Goal: Task Accomplishment & Management: Use online tool/utility

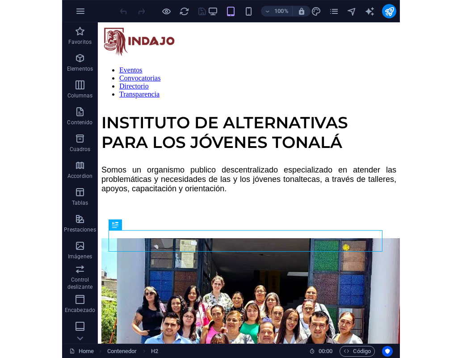
scroll to position [231, 0]
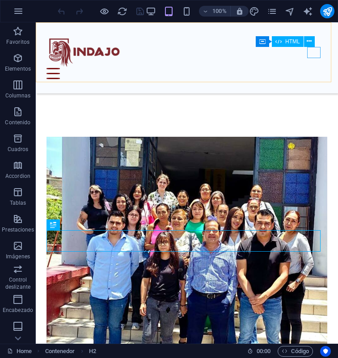
click at [313, 68] on div at bounding box center [186, 73] width 280 height 11
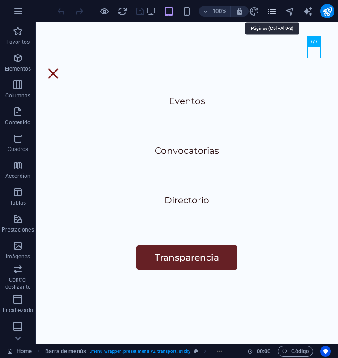
click at [269, 13] on icon "pages" at bounding box center [272, 11] width 10 height 10
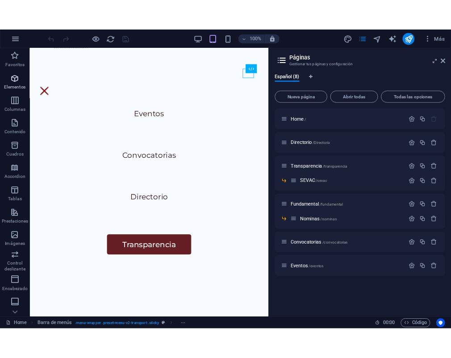
scroll to position [299, 0]
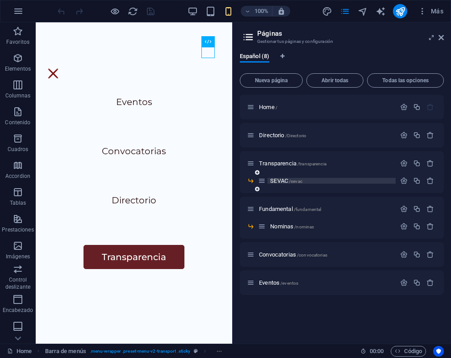
click at [280, 180] on span "SEVAC /sevac" at bounding box center [286, 180] width 32 height 7
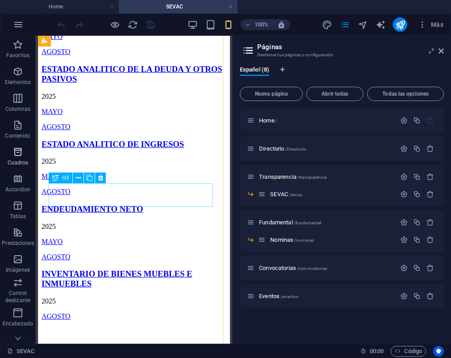
scroll to position [1367, 0]
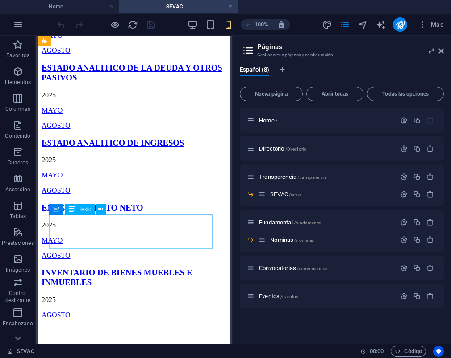
click at [94, 54] on div "2025 MAYO AGOSTO" at bounding box center [134, 35] width 185 height 38
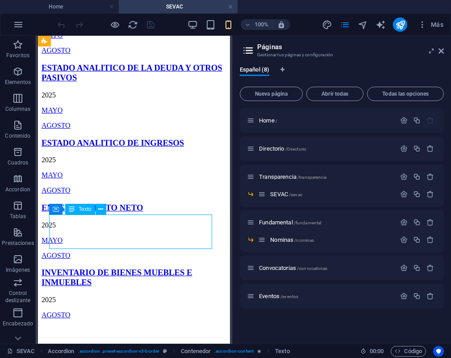
click at [81, 54] on div "2025 MAYO AGOSTO" at bounding box center [134, 35] width 185 height 38
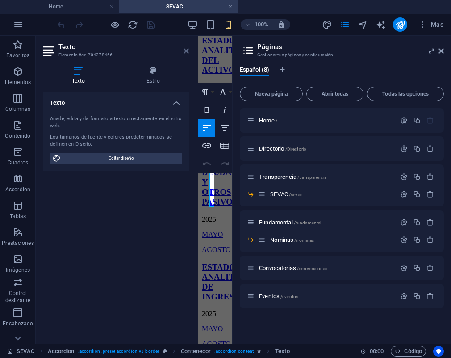
click at [186, 51] on icon at bounding box center [186, 50] width 5 height 7
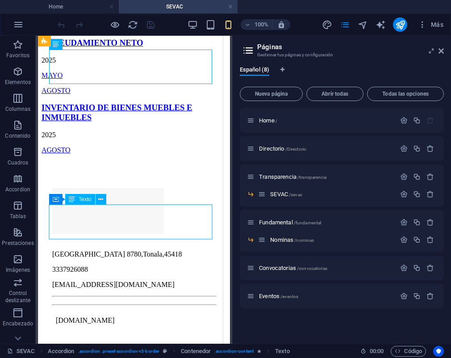
click at [71, 29] on div "2025 MAYO AGOSTO" at bounding box center [134, 10] width 185 height 38
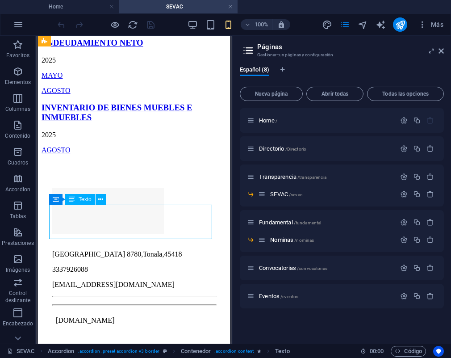
click at [75, 29] on div "2025 MAYO AGOSTO" at bounding box center [134, 10] width 185 height 38
click at [337, 54] on icon at bounding box center [441, 50] width 5 height 7
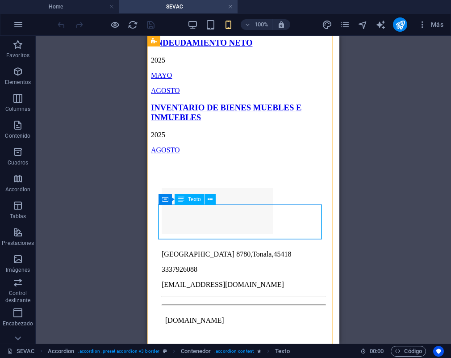
click at [189, 29] on div "2025 MAYO AGOSTO" at bounding box center [243, 10] width 185 height 38
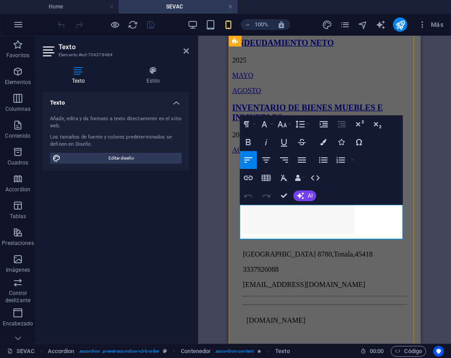
click at [269, 14] on p "MAYO" at bounding box center [324, 10] width 185 height 8
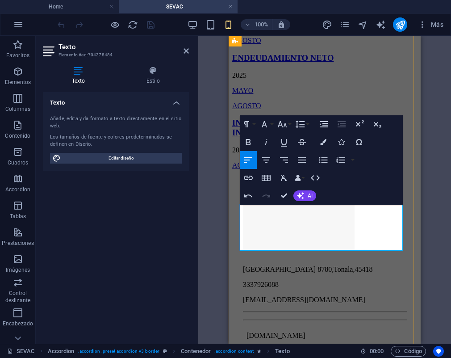
click at [252, 29] on p "JUNIO" at bounding box center [324, 25] width 185 height 8
click at [250, 178] on icon "button" at bounding box center [248, 178] width 9 height 4
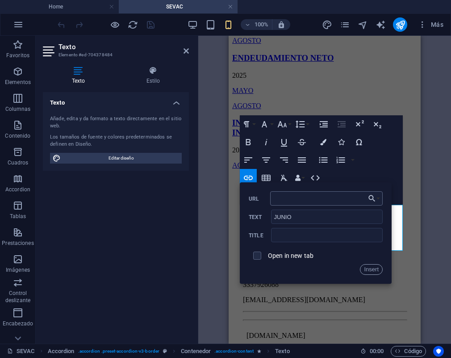
type input "[URL][DOMAIN_NAME]"
click at [337, 270] on button "Insert" at bounding box center [371, 269] width 23 height 11
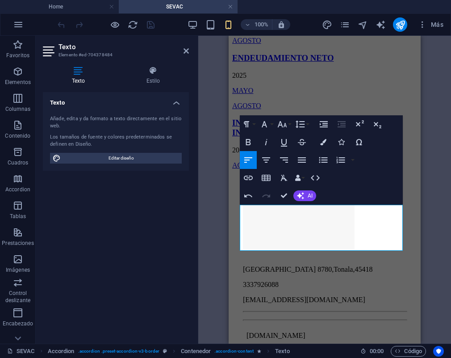
click at [144, 242] on div "Texto Añade, edita y da formato a texto directamente en el sitio web. Los tamañ…" at bounding box center [116, 214] width 146 height 244
click at [337, 197] on div "H3 Accordion H3 Contenedor Texto Contenedor H3 Contenedor Texto Contenedor H3 C…" at bounding box center [324, 190] width 253 height 308
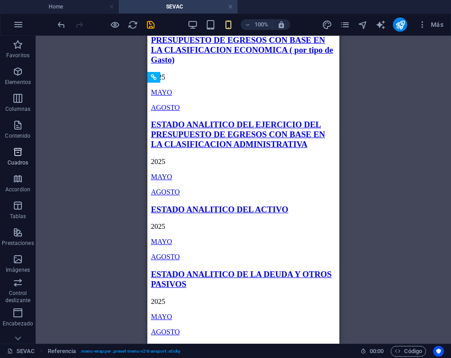
scroll to position [1153, 0]
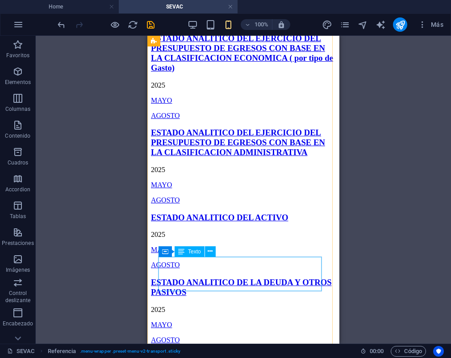
click at [194, 120] on div "2025 MAYO AGOSTO" at bounding box center [243, 100] width 185 height 38
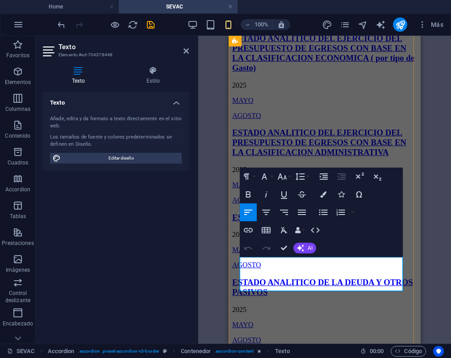
click at [276, 105] on p "MAYO" at bounding box center [324, 100] width 185 height 8
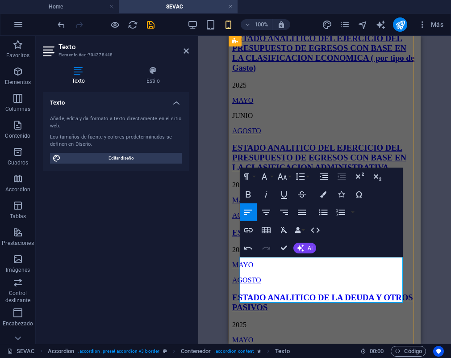
click at [253, 120] on p "JUNIO" at bounding box center [324, 116] width 185 height 8
click at [253, 231] on icon "button" at bounding box center [248, 230] width 11 height 11
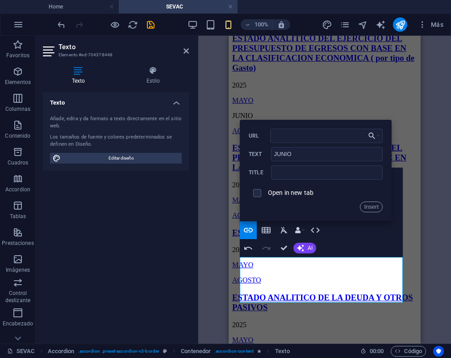
type input "[URL][DOMAIN_NAME]"
click at [337, 205] on button "Insert" at bounding box center [371, 206] width 23 height 11
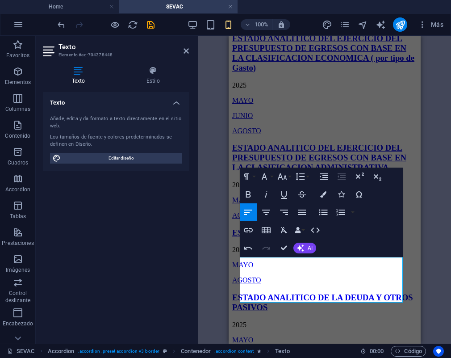
click at [167, 266] on div "Texto Añade, edita y da formato a texto directamente en el sitio web. Los tamañ…" at bounding box center [116, 214] width 146 height 244
click at [337, 222] on div "H3 Accordion H3 Contenedor Texto Contenedor H3 Contenedor Texto Contenedor H3 C…" at bounding box center [324, 190] width 253 height 308
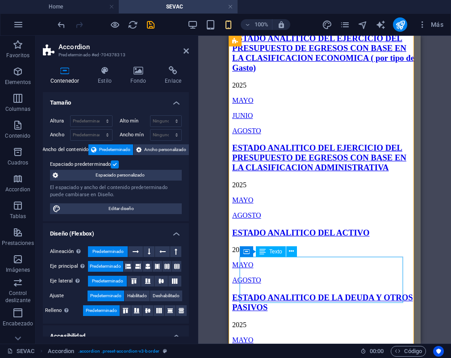
click at [247, 135] on div "[DATE] JUNIO AGOSTO" at bounding box center [324, 108] width 185 height 54
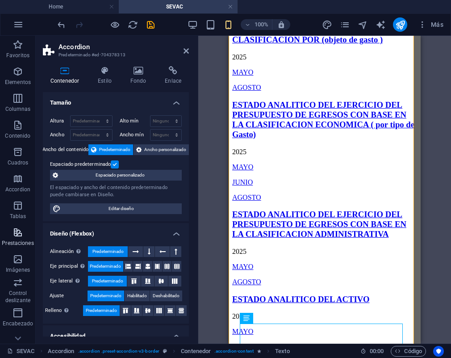
scroll to position [1087, 0]
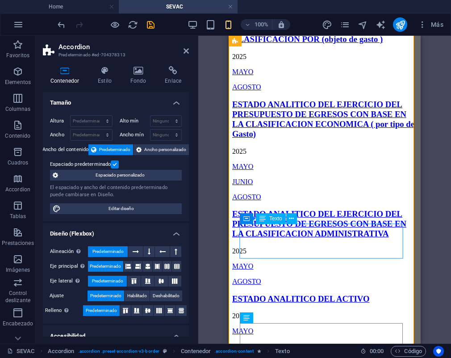
click at [284, 91] on div "2025 MAYO AGOSTO" at bounding box center [324, 72] width 185 height 38
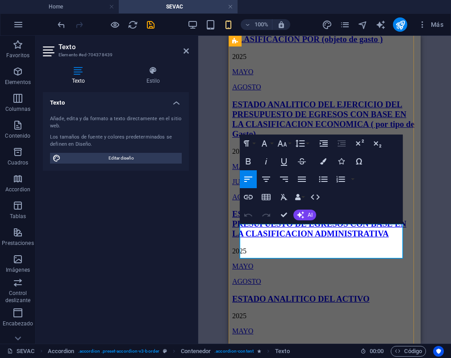
click at [276, 76] on p "MAYO" at bounding box center [324, 72] width 185 height 8
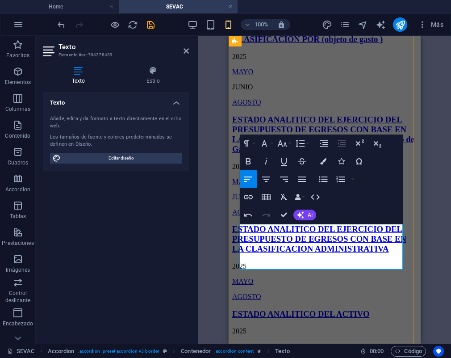
click at [247, 91] on p "JUNIO" at bounding box center [324, 87] width 185 height 8
click at [253, 196] on icon "button" at bounding box center [248, 197] width 9 height 4
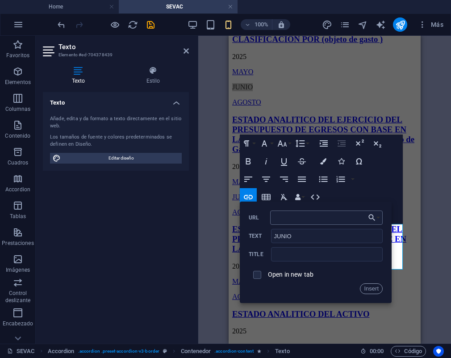
type input "[URL][DOMAIN_NAME]"
click at [337, 292] on button "Insert" at bounding box center [371, 288] width 23 height 11
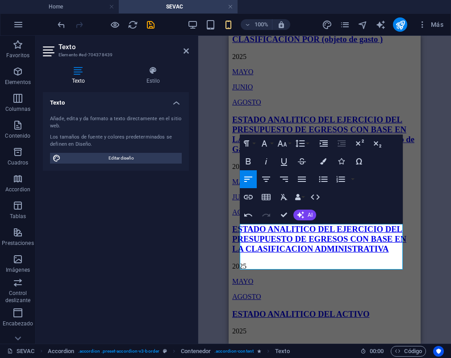
click at [192, 251] on div "Texto Estilo Texto Añade, edita y da formato a texto directamente en el sitio w…" at bounding box center [116, 201] width 160 height 284
click at [201, 253] on div "H3 Accordion H3 Contenedor Texto Contenedor H3 Contenedor Texto Contenedor H3 C…" at bounding box center [324, 190] width 253 height 308
click at [219, 238] on div "H3 Accordion H3 Contenedor Texto Contenedor H3 Contenedor Texto Contenedor H3 C…" at bounding box center [324, 190] width 253 height 308
click at [186, 51] on icon at bounding box center [186, 50] width 5 height 7
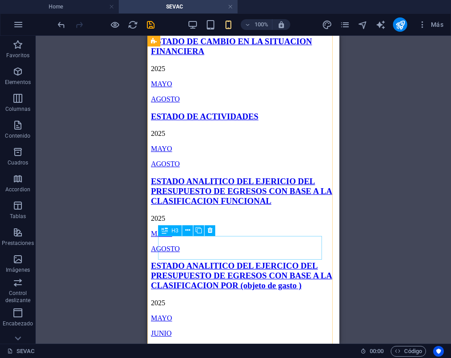
scroll to position [853, 0]
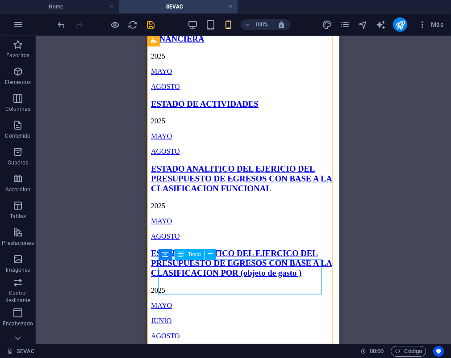
click at [181, 155] on div "2025 MAYO AGOSTO" at bounding box center [243, 136] width 185 height 38
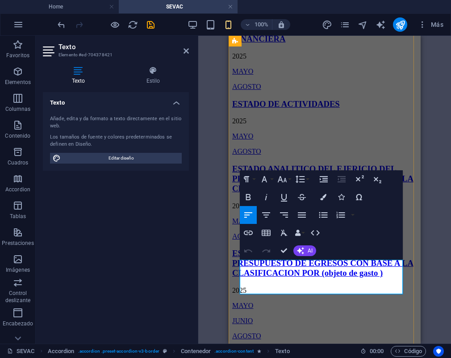
click at [267, 140] on p "MAYO" at bounding box center [324, 136] width 185 height 8
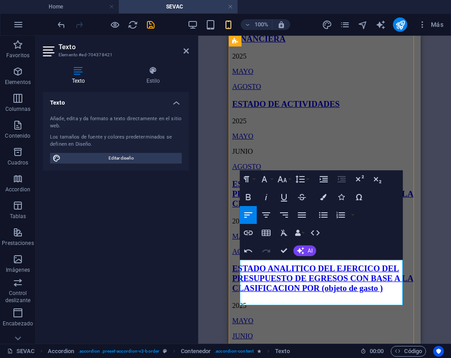
click at [257, 155] on p "JUNIO" at bounding box center [324, 151] width 185 height 8
click at [253, 233] on icon "button" at bounding box center [248, 232] width 9 height 4
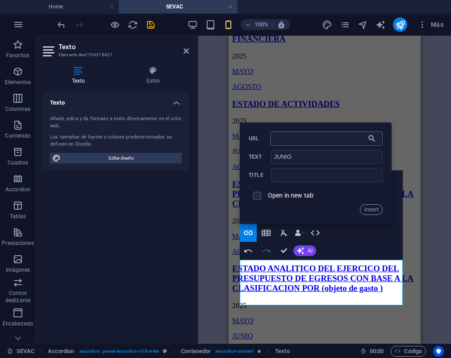
type input "[URL][DOMAIN_NAME]"
click at [337, 211] on button "Insert" at bounding box center [371, 209] width 23 height 11
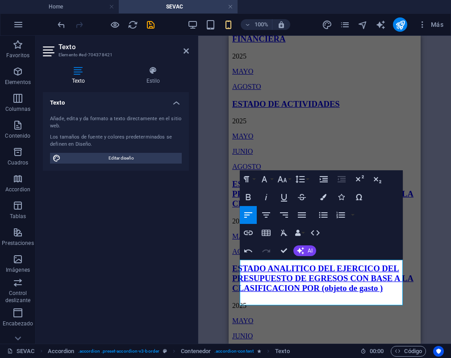
click at [337, 166] on div "H3 Accordion H3 Contenedor Texto Contenedor H3 Contenedor Texto Contenedor H3 C…" at bounding box center [324, 190] width 253 height 308
click at [337, 174] on div "Sistema de Evaluación de Armonización Contable PROGRAMAS Y PROYECTOS DE INVERSI…" at bounding box center [324, 79] width 185 height 1628
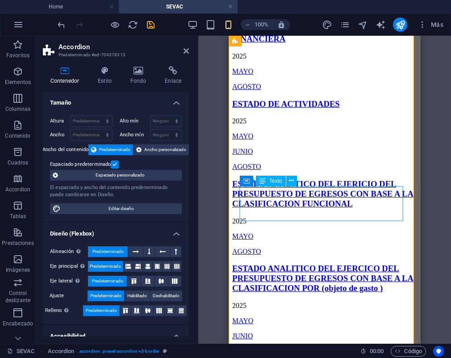
click at [296, 91] on div "2025 MAYO AGOSTO" at bounding box center [324, 71] width 185 height 38
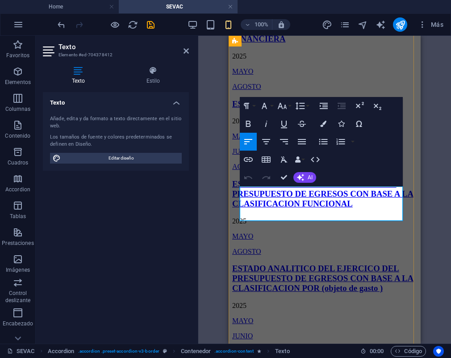
click at [284, 75] on p "MAYO" at bounding box center [324, 71] width 185 height 8
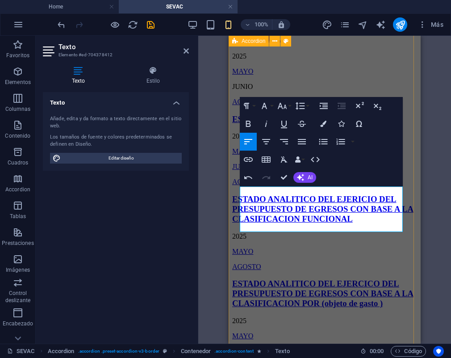
click at [252, 91] on p "JUNIO" at bounding box center [324, 87] width 185 height 8
click at [248, 157] on icon "button" at bounding box center [248, 159] width 11 height 11
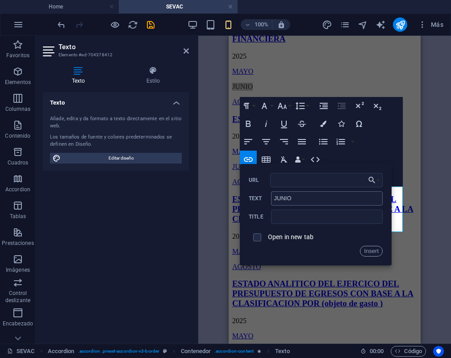
type input "[URL][DOMAIN_NAME]"
click at [337, 251] on button "Insert" at bounding box center [371, 251] width 23 height 11
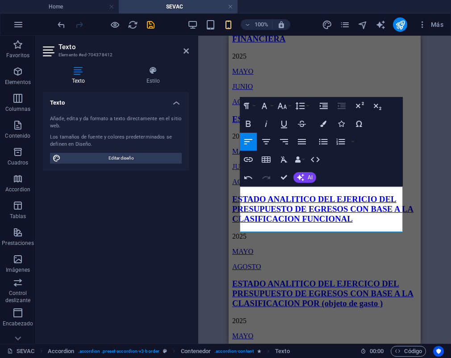
click at [216, 252] on div "H3 Accordion H3 Contenedor Texto Contenedor H3 Contenedor Texto Contenedor H3 C…" at bounding box center [324, 190] width 253 height 308
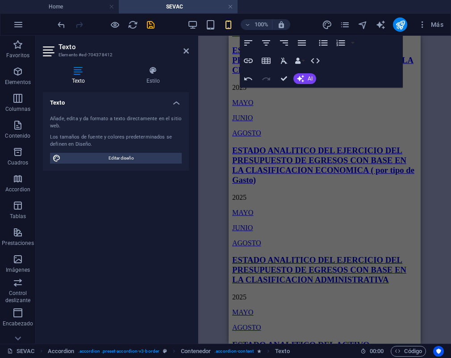
click at [337, 254] on div "H3 Accordion H3 Contenedor Texto Contenedor H3 Contenedor Texto Contenedor H3 C…" at bounding box center [324, 190] width 253 height 308
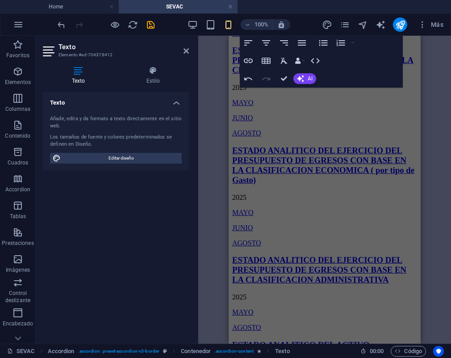
click at [190, 50] on aside "Texto Elemento #ed-704378412 Texto Estilo Texto Añade, edita y da formato a tex…" at bounding box center [117, 190] width 163 height 308
click at [186, 54] on icon at bounding box center [186, 50] width 5 height 7
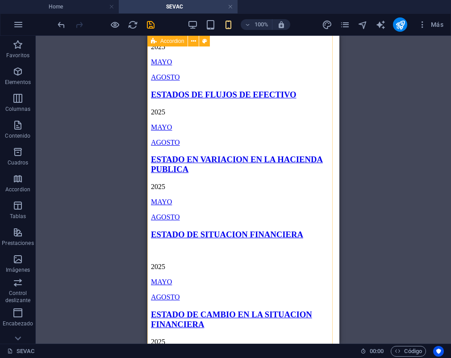
scroll to position [569, 0]
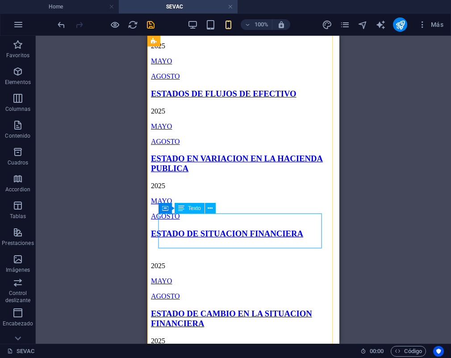
click at [226, 146] on div "2025 MAYO AGOSTO" at bounding box center [243, 126] width 185 height 38
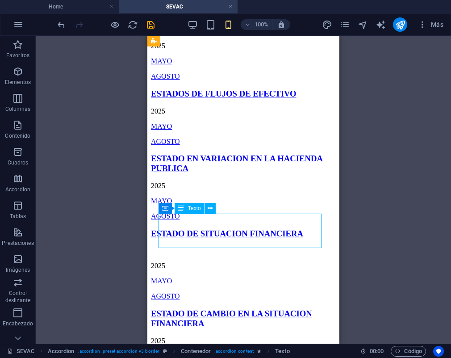
click at [226, 146] on div "2025 MAYO AGOSTO" at bounding box center [243, 126] width 185 height 38
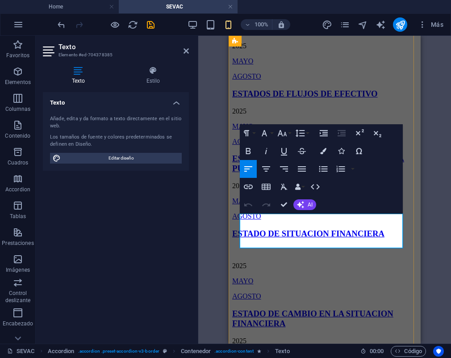
click at [278, 130] on p "MAYO" at bounding box center [324, 126] width 185 height 8
click at [297, 130] on p "MAYO" at bounding box center [324, 126] width 185 height 8
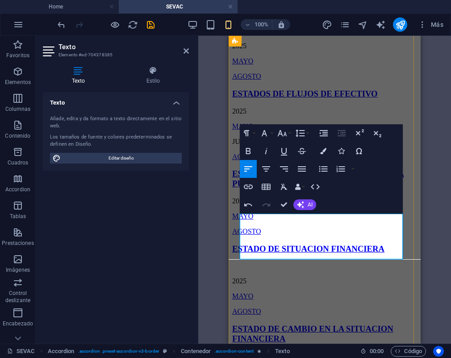
click at [257, 146] on p "JUNIO" at bounding box center [324, 142] width 185 height 8
click at [249, 188] on icon "button" at bounding box center [248, 186] width 9 height 4
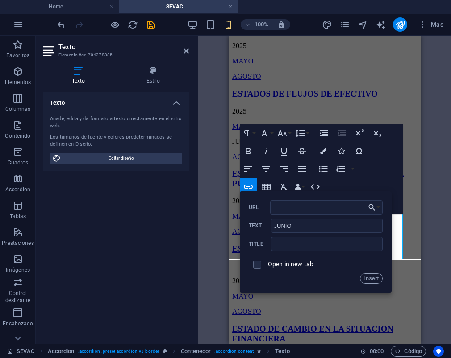
type input "[URL][DOMAIN_NAME]"
click at [337, 281] on button "Insert" at bounding box center [371, 278] width 23 height 11
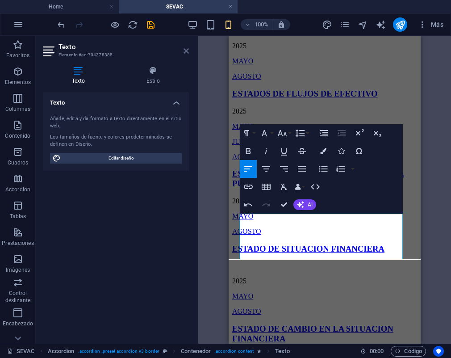
click at [184, 54] on icon at bounding box center [186, 50] width 5 height 7
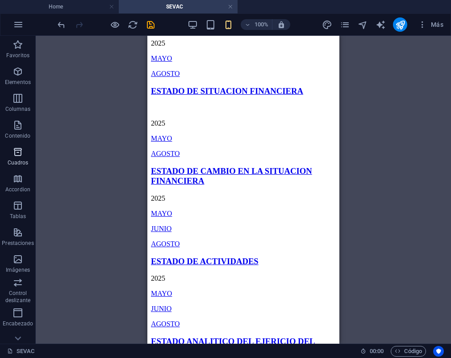
scroll to position [745, 0]
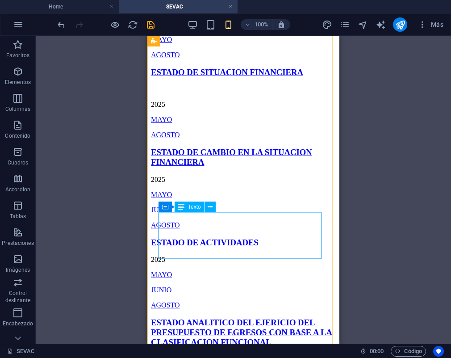
click at [187, 139] on div "2025 MAYO AGOSTO" at bounding box center [243, 112] width 185 height 54
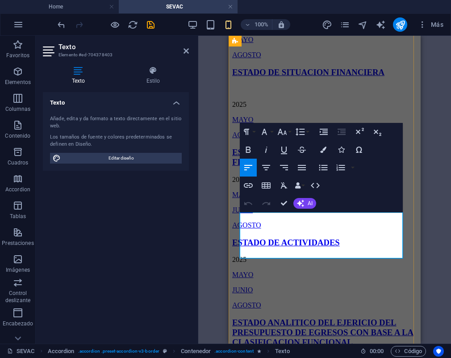
click at [271, 124] on p "MAYO" at bounding box center [324, 120] width 185 height 8
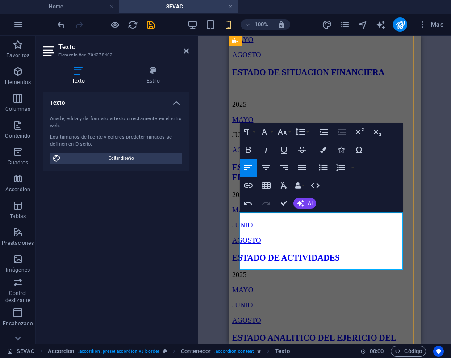
click at [255, 139] on p "JUNIO" at bounding box center [324, 135] width 185 height 8
click at [255, 185] on button "Insert Link" at bounding box center [248, 185] width 17 height 18
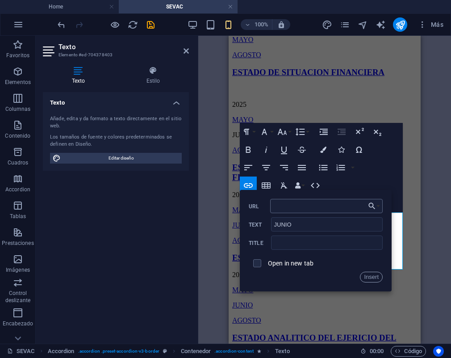
click at [289, 208] on input "URL" at bounding box center [326, 206] width 113 height 14
type input "[URL][DOMAIN_NAME]"
click at [337, 276] on button "Insert" at bounding box center [371, 277] width 23 height 11
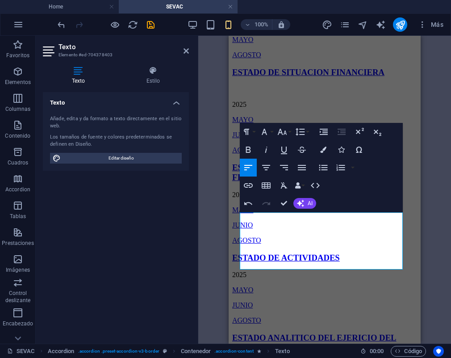
click at [189, 53] on aside "Texto Elemento #ed-704378403 Texto Estilo Texto Añade, edita y da formato a tex…" at bounding box center [117, 190] width 163 height 308
click at [187, 50] on icon at bounding box center [186, 50] width 5 height 7
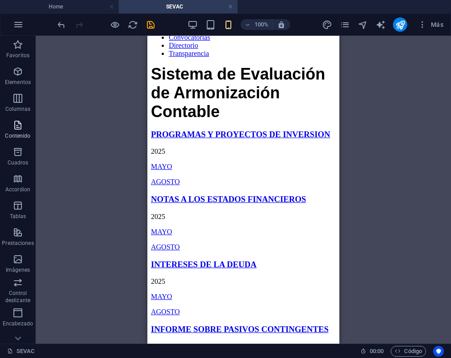
scroll to position [55, 0]
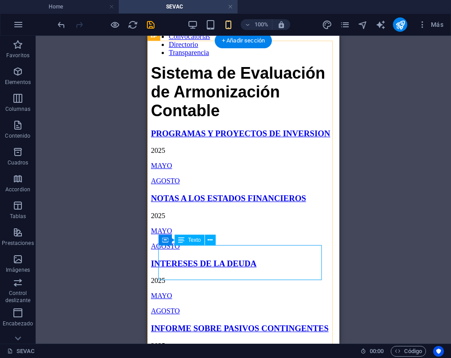
click at [190, 250] on div "2025 MAYO AGOSTO" at bounding box center [243, 231] width 185 height 38
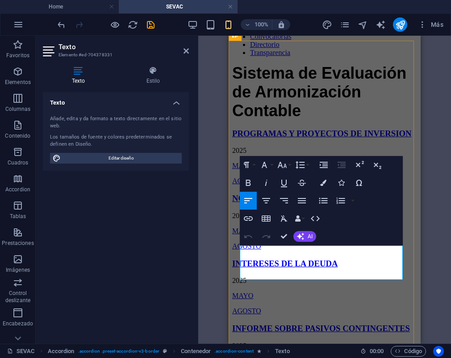
click at [265, 235] on p "MAYO" at bounding box center [324, 231] width 185 height 8
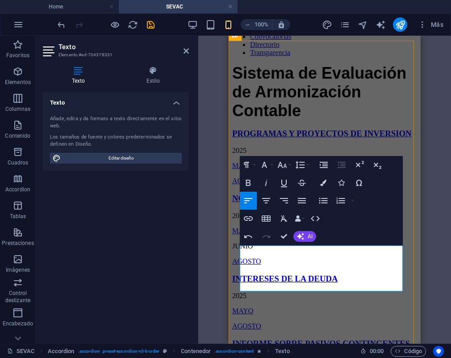
click at [254, 250] on p "JUNIO" at bounding box center [324, 246] width 185 height 8
click at [251, 218] on icon "button" at bounding box center [248, 218] width 11 height 11
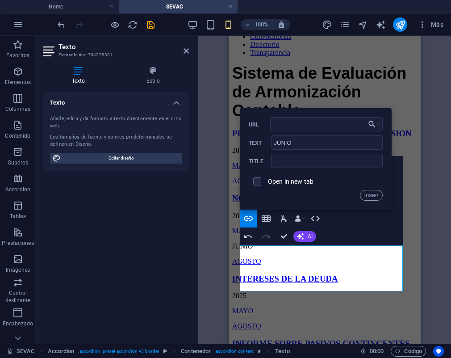
type input "[URL][DOMAIN_NAME]"
click at [337, 199] on button "Insert" at bounding box center [371, 195] width 23 height 11
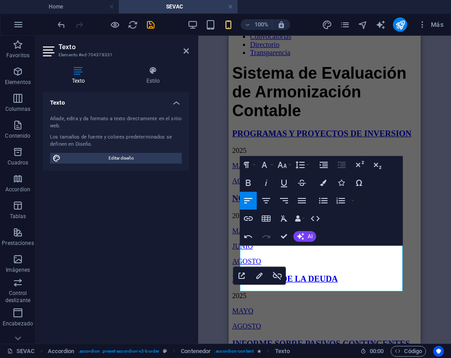
click at [187, 263] on div "Texto Añade, edita y da formato a texto directamente en el sitio web. Los tamañ…" at bounding box center [116, 214] width 146 height 244
click at [187, 52] on icon at bounding box center [186, 50] width 5 height 7
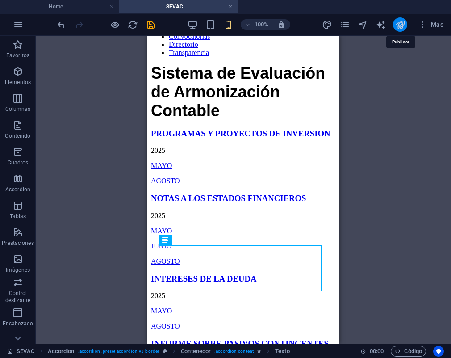
click at [337, 25] on icon "publish" at bounding box center [400, 25] width 10 height 10
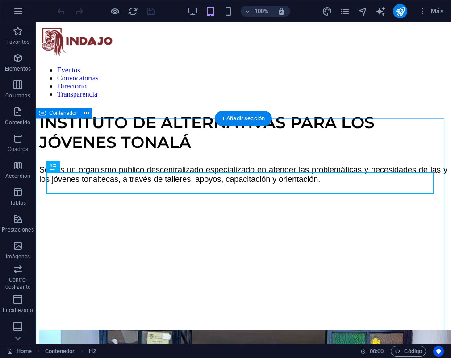
scroll to position [221, 0]
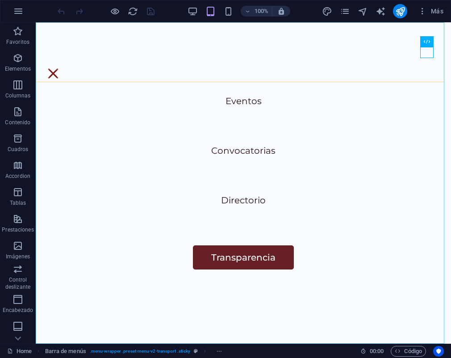
click at [236, 258] on nav "Eventos Convocatorias Directorio Transparencia" at bounding box center [243, 182] width 415 height 321
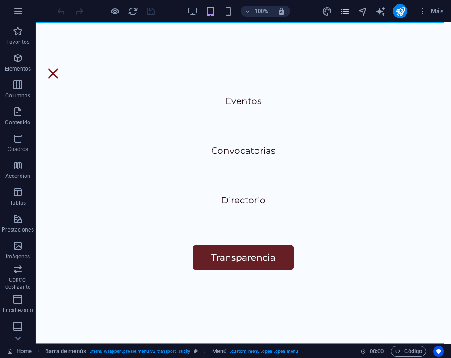
click at [342, 9] on icon "pages" at bounding box center [345, 11] width 10 height 10
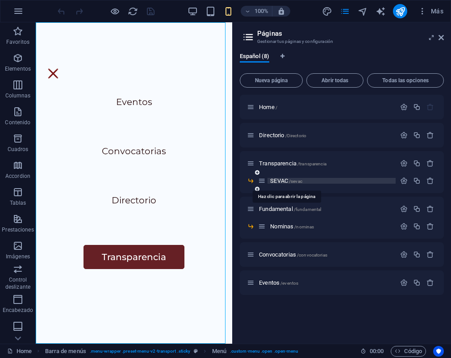
click at [281, 183] on span "SEVAC /sevac" at bounding box center [286, 180] width 32 height 7
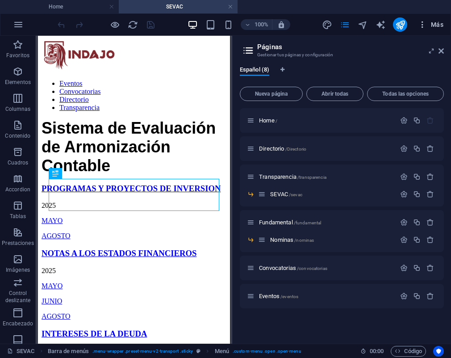
scroll to position [0, 0]
click at [443, 52] on icon at bounding box center [441, 50] width 5 height 7
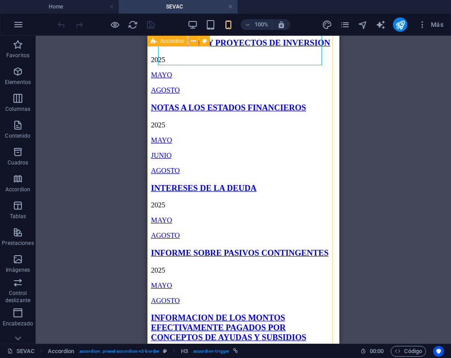
scroll to position [164, 0]
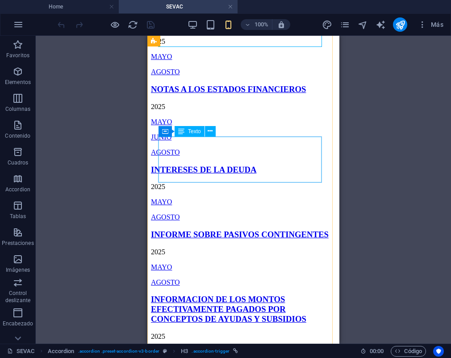
click at [176, 156] on div "[DATE] JUNIO AGOSTO" at bounding box center [243, 130] width 185 height 54
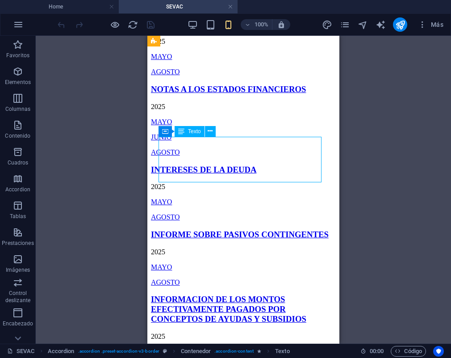
click at [176, 156] on div "[DATE] JUNIO AGOSTO" at bounding box center [243, 130] width 185 height 54
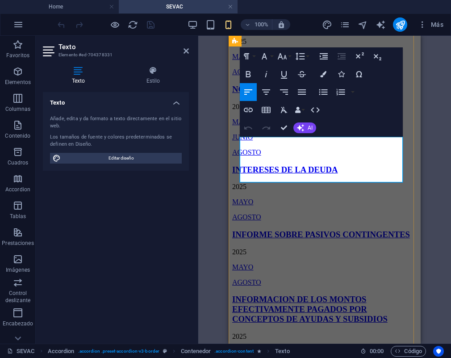
click at [251, 141] on link "JUNIO" at bounding box center [242, 137] width 21 height 8
click at [258, 143] on icon "button" at bounding box center [259, 143] width 6 height 6
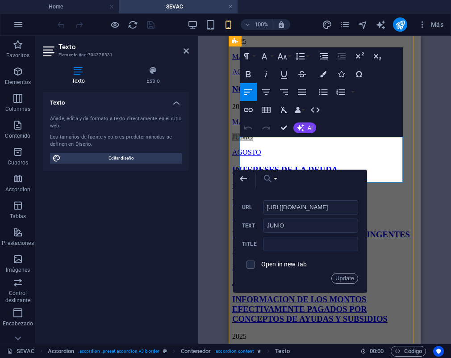
scroll to position [0, 189]
click at [283, 226] on input "JUNIO" at bounding box center [310, 225] width 95 height 14
type input "SEPTIEMBRE"
click at [295, 226] on input "SEPTIEMBRE" at bounding box center [310, 225] width 95 height 14
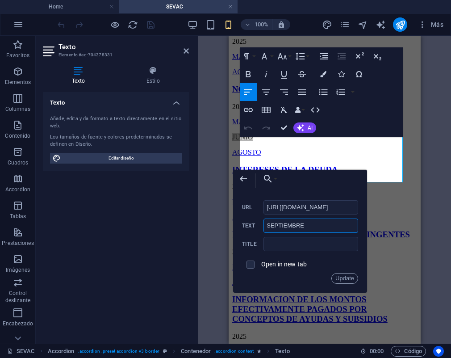
click at [295, 226] on input "SEPTIEMBRE" at bounding box center [310, 225] width 95 height 14
click at [347, 276] on button "Update" at bounding box center [344, 278] width 27 height 11
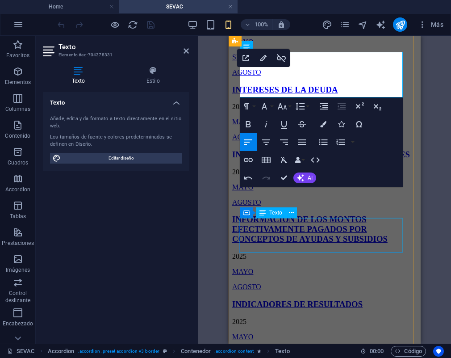
scroll to position [249, 0]
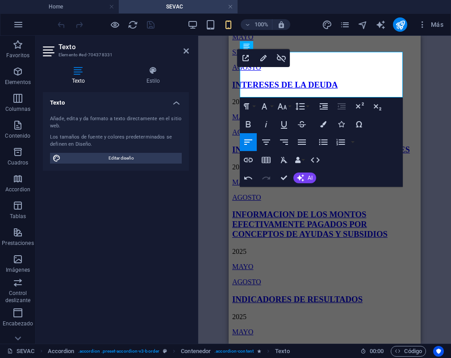
click at [190, 53] on aside "Texto Elemento #ed-704378331 Texto Estilo Texto Añade, edita y da formato a tex…" at bounding box center [117, 190] width 163 height 308
click at [187, 50] on icon at bounding box center [186, 50] width 5 height 7
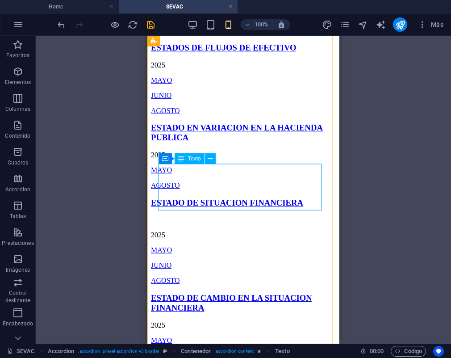
scroll to position [631, 0]
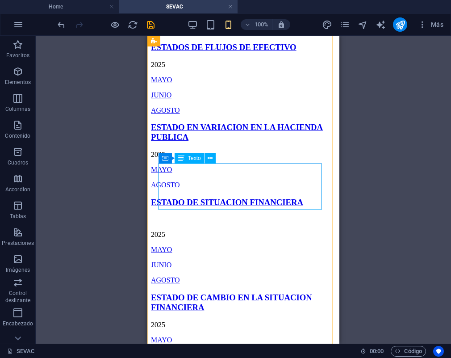
click at [179, 114] on div "[DATE] JUNIO AGOSTO" at bounding box center [243, 88] width 185 height 54
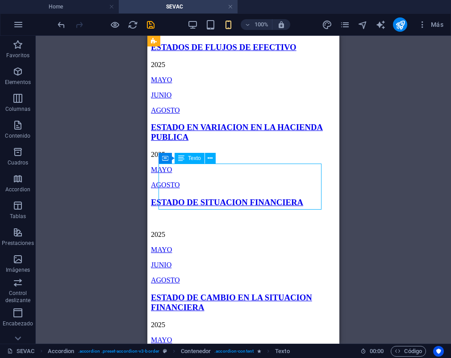
click at [171, 114] on div "[DATE] JUNIO AGOSTO" at bounding box center [243, 88] width 185 height 54
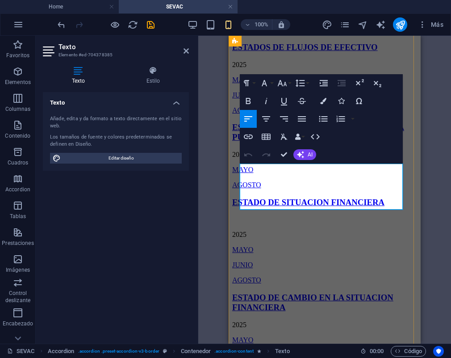
click at [253, 99] on link "JUNIO" at bounding box center [242, 95] width 21 height 8
click at [259, 173] on icon "button" at bounding box center [259, 169] width 11 height 11
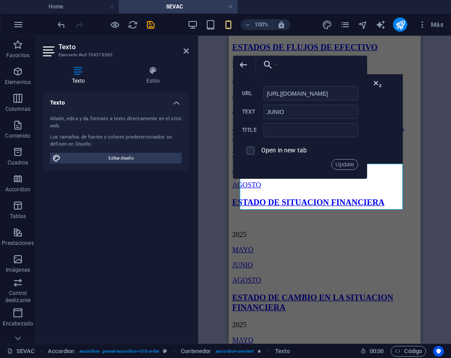
scroll to position [0, 178]
click at [282, 108] on input "JUNIO" at bounding box center [310, 112] width 95 height 14
paste input "SEPTIEMBRE"
type input "SEPTIEMBRE"
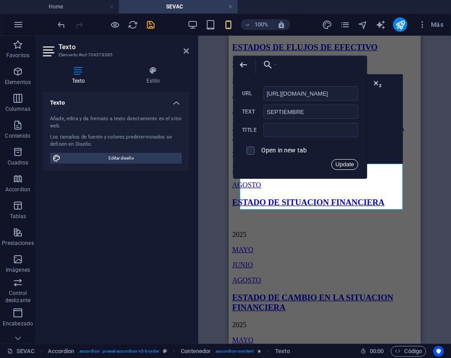
click at [342, 163] on button "Update" at bounding box center [344, 164] width 27 height 11
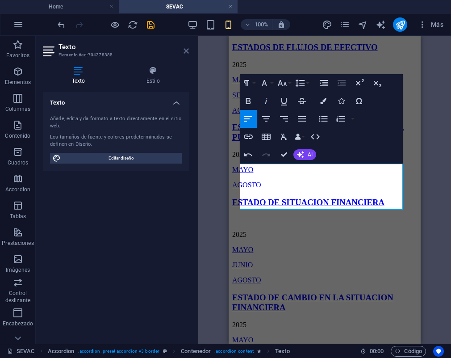
click at [188, 53] on icon at bounding box center [186, 50] width 5 height 7
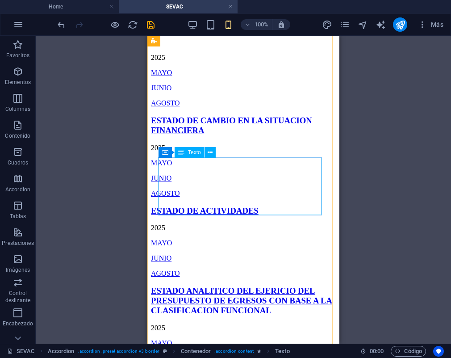
scroll to position [813, 0]
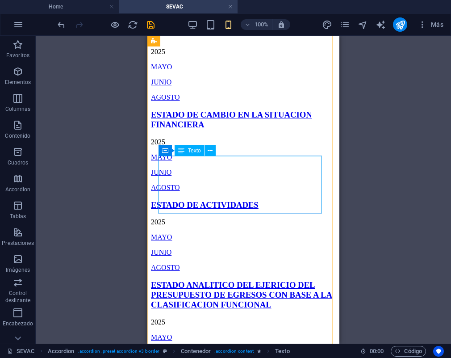
click at [178, 101] on div "[DATE] JUNIO AGOSTO" at bounding box center [243, 67] width 185 height 69
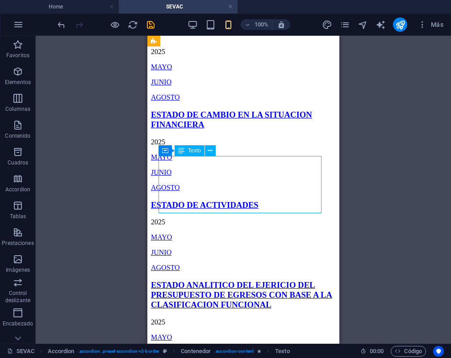
click at [171, 101] on div "[DATE] JUNIO AGOSTO" at bounding box center [243, 67] width 185 height 69
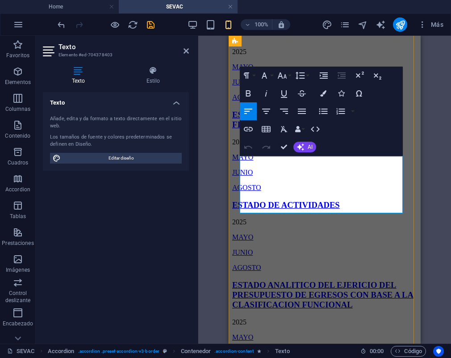
click at [253, 86] on link "JUNIO" at bounding box center [242, 82] width 21 height 8
click at [258, 180] on button "Edit Link" at bounding box center [259, 174] width 17 height 18
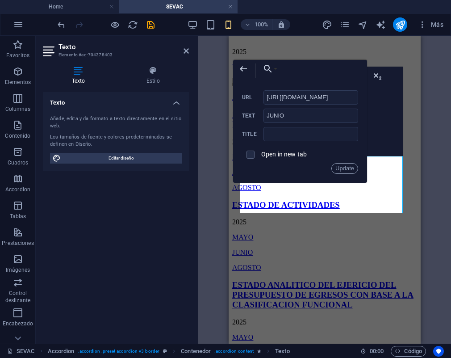
scroll to position [0, 184]
click at [276, 117] on input "JUNIO" at bounding box center [310, 116] width 95 height 14
paste input "SEPTIEMBRE"
type input "SEPTIEMBRE"
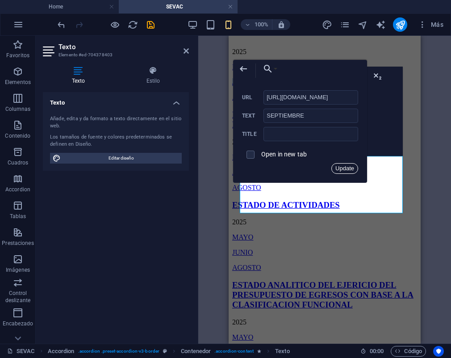
click at [339, 168] on button "Update" at bounding box center [344, 168] width 27 height 11
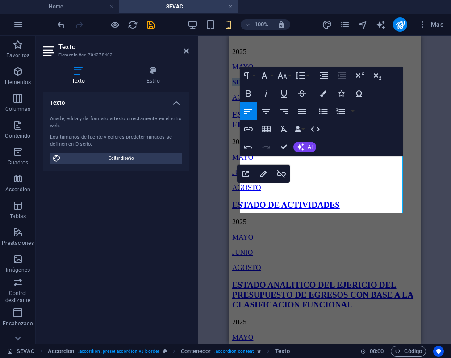
click at [196, 230] on div at bounding box center [197, 190] width 2 height 308
click at [187, 53] on icon at bounding box center [186, 50] width 5 height 7
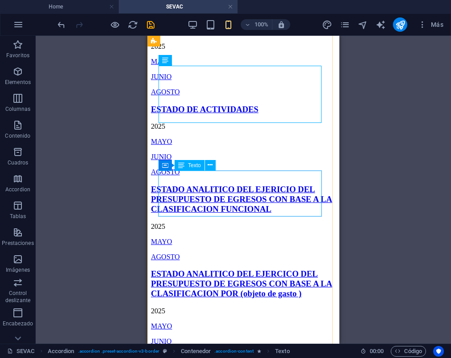
scroll to position [910, 0]
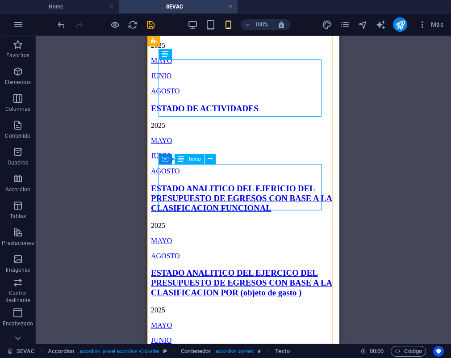
click at [177, 95] on div "[DATE] JUNIO AGOSTO" at bounding box center [243, 69] width 185 height 54
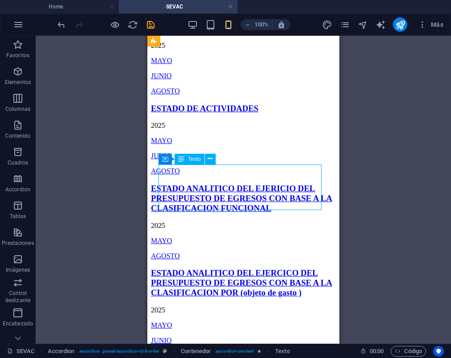
click at [177, 95] on div "[DATE] JUNIO AGOSTO" at bounding box center [243, 69] width 185 height 54
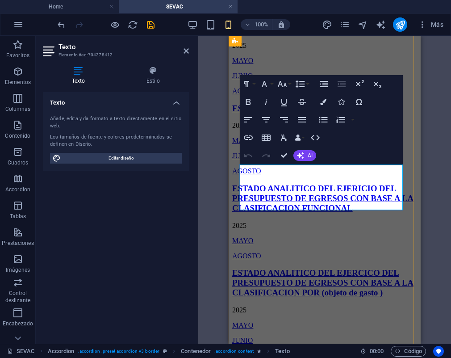
click at [246, 79] on link "JUNIO" at bounding box center [242, 76] width 21 height 8
click at [263, 171] on icon "button" at bounding box center [259, 170] width 11 height 11
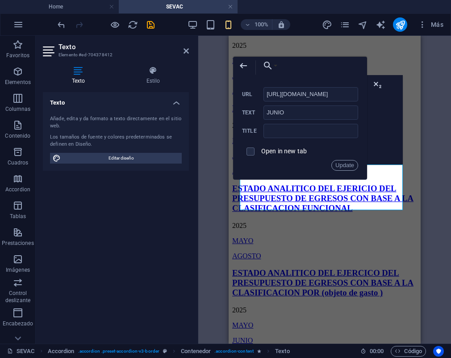
scroll to position [0, 233]
click at [285, 117] on input "JUNIO" at bounding box center [310, 112] width 95 height 14
paste input "SEPTIEMBRE"
type input "SEPTIEMBRE"
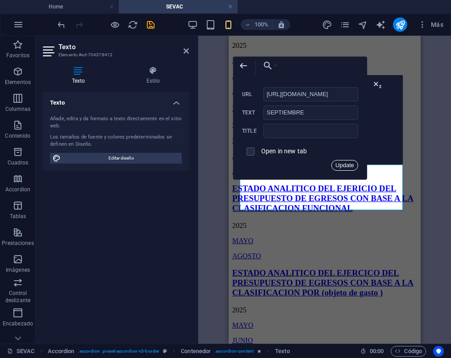
click at [341, 167] on button "Update" at bounding box center [344, 165] width 27 height 11
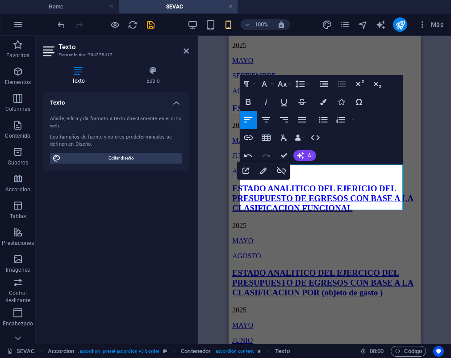
click at [215, 226] on div "H3 Accordion Texto Contenedor Texto Contenedor Referencia H3 Contenedor Contene…" at bounding box center [324, 190] width 253 height 308
click at [290, 80] on p "SEPTIEMBRE" at bounding box center [324, 76] width 185 height 8
drag, startPoint x: 290, startPoint y: 191, endPoint x: 250, endPoint y: 193, distance: 40.7
click at [250, 80] on p "SEPTIEMBRE" at bounding box center [324, 76] width 185 height 8
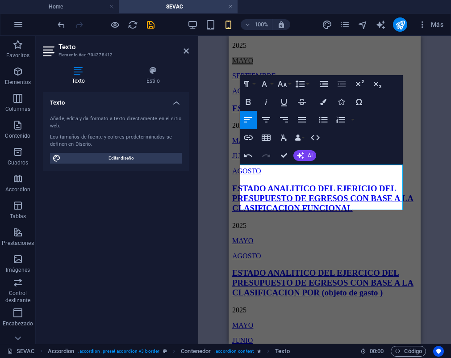
click at [219, 205] on div "H3 Accordion Texto Contenedor Texto Contenedor Referencia H3 Contenedor Contene…" at bounding box center [324, 190] width 253 height 308
click at [186, 54] on link at bounding box center [186, 51] width 5 height 8
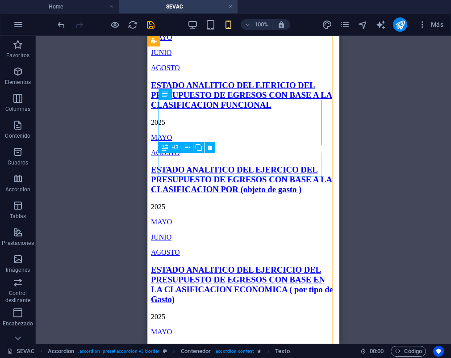
scroll to position [1039, 0]
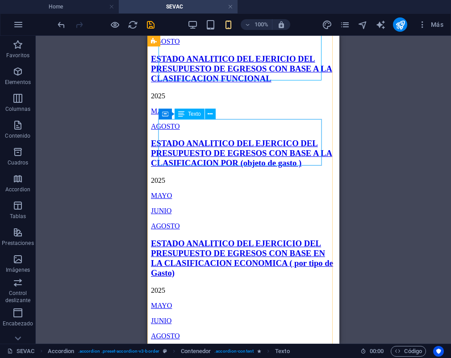
click at [177, 46] on div "[DATE] JUNIO AGOSTO" at bounding box center [243, 19] width 185 height 54
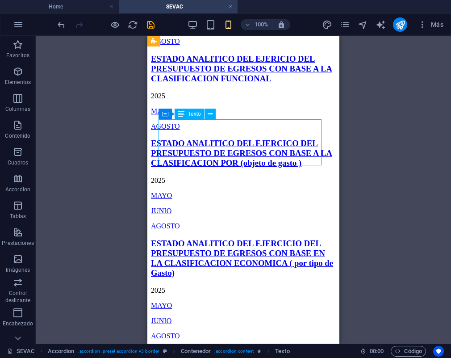
click at [177, 46] on div "[DATE] JUNIO AGOSTO" at bounding box center [243, 19] width 185 height 54
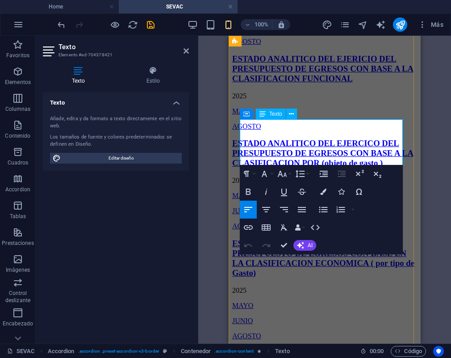
click at [253, 30] on link "JUNIO" at bounding box center [242, 26] width 21 height 8
drag, startPoint x: 258, startPoint y: 129, endPoint x: 29, endPoint y: 93, distance: 231.4
click at [258, 129] on icon "button" at bounding box center [259, 125] width 6 height 6
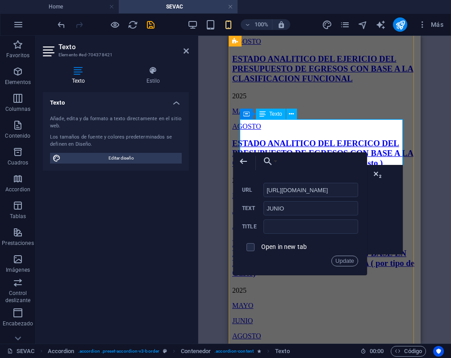
scroll to position [0, 153]
click at [290, 210] on input "JUNIO" at bounding box center [310, 208] width 95 height 14
paste input "SEPTIEMBRE"
type input "SEPTIEMBRE"
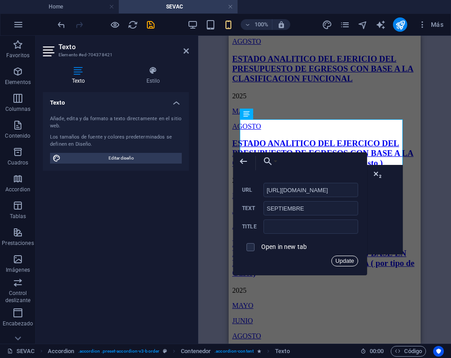
click at [348, 263] on button "Update" at bounding box center [344, 260] width 27 height 11
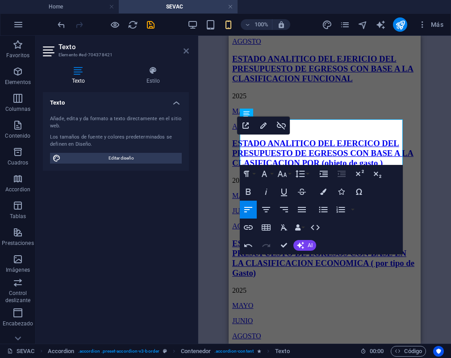
click at [184, 50] on icon at bounding box center [186, 50] width 5 height 7
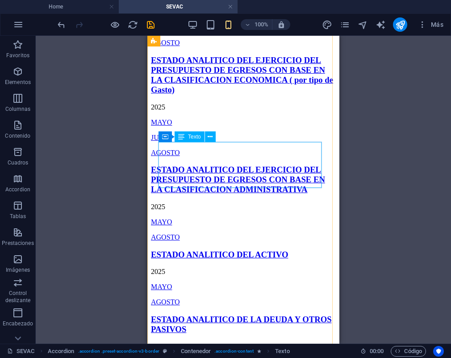
scroll to position [1232, 0]
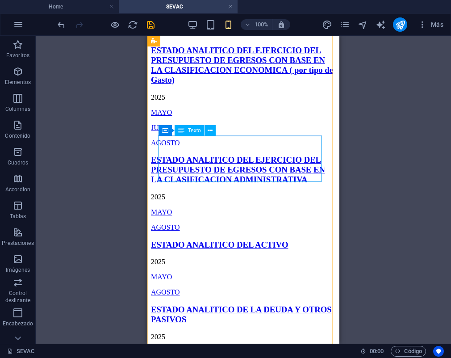
click at [170, 37] on div "[DATE] JUNIO AGOSTO" at bounding box center [243, 10] width 185 height 54
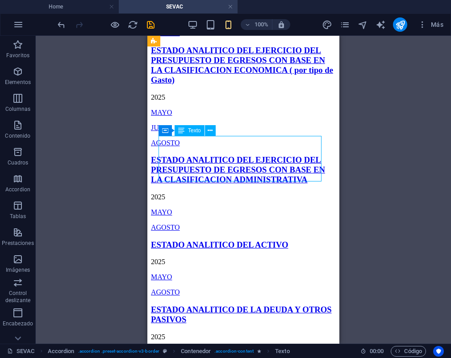
click at [170, 37] on div "[DATE] JUNIO AGOSTO" at bounding box center [243, 10] width 185 height 54
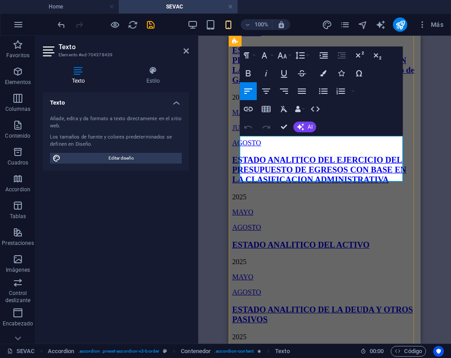
click at [253, 21] on link "JUNIO" at bounding box center [242, 18] width 21 height 8
click at [260, 143] on icon "button" at bounding box center [259, 142] width 6 height 6
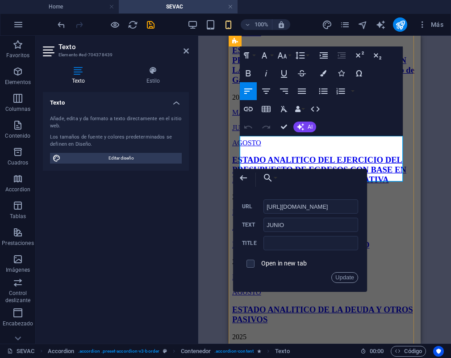
scroll to position [0, 234]
click at [282, 228] on input "JUNIO" at bounding box center [310, 224] width 95 height 14
paste input "SEPTIEMBRE"
type input "SEPTIEMBRE"
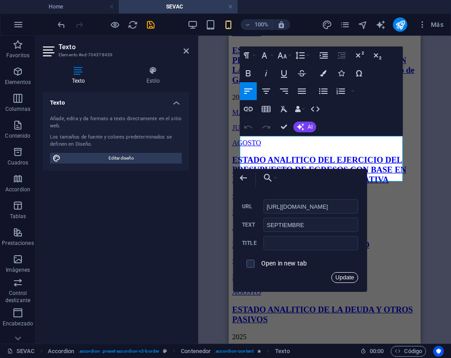
click at [342, 278] on button "Update" at bounding box center [344, 277] width 27 height 11
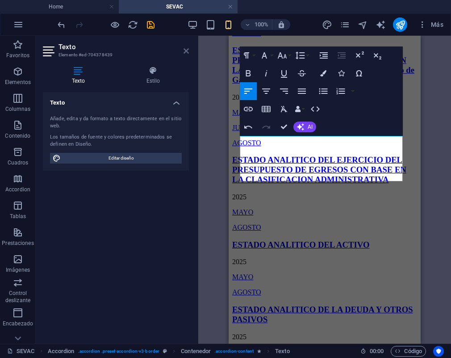
click at [185, 50] on icon at bounding box center [186, 50] width 5 height 7
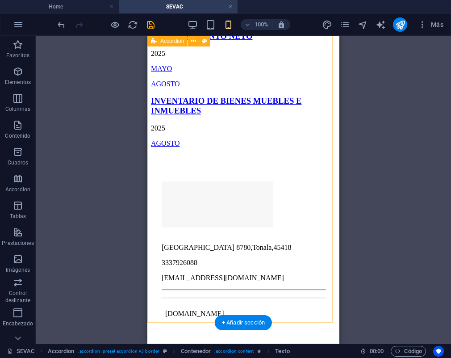
scroll to position [1712, 0]
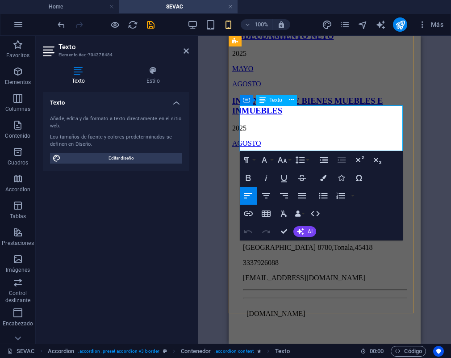
click at [253, 7] on link "JUNIO" at bounding box center [242, 4] width 21 height 8
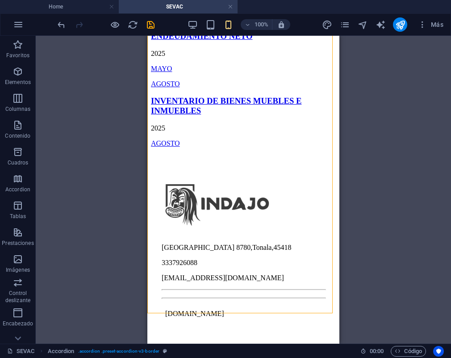
click at [410, 172] on div "H3 Accordion Texto Contenedor Texto Contenedor Referencia H3 Contenedor Contene…" at bounding box center [243, 190] width 415 height 308
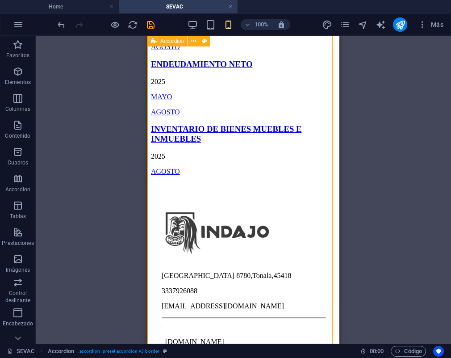
scroll to position [1633, 0]
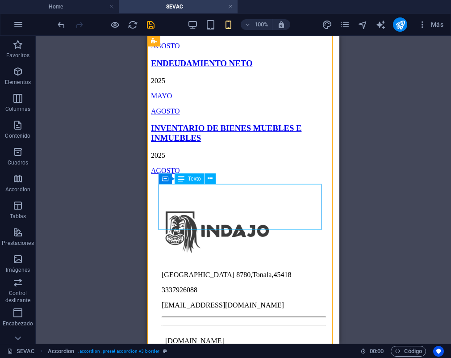
click at [194, 50] on div "[DATE] JUNIO AGOSTO" at bounding box center [243, 23] width 185 height 54
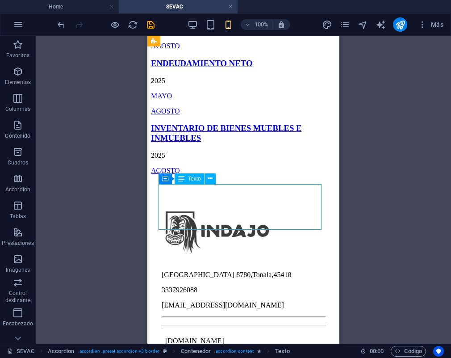
click at [178, 50] on div "[DATE] JUNIO AGOSTO" at bounding box center [243, 23] width 185 height 54
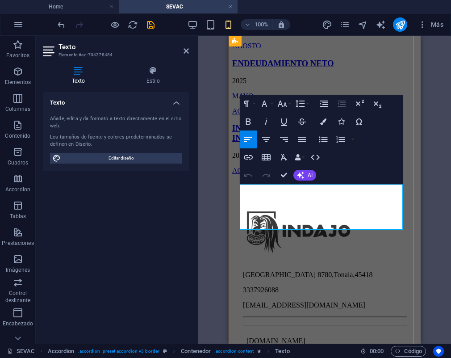
click at [253, 34] on link "JUNIO" at bounding box center [242, 31] width 21 height 8
click at [258, 191] on icon "button" at bounding box center [259, 190] width 11 height 11
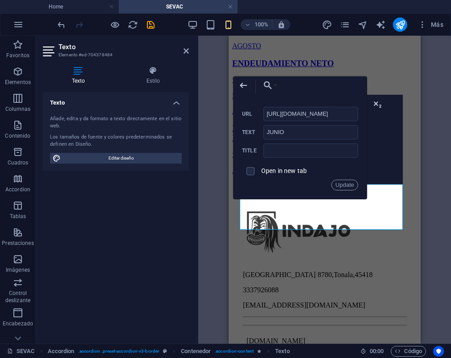
scroll to position [0, 168]
click at [277, 134] on input "JUNIO" at bounding box center [310, 132] width 95 height 14
paste input "SEPTIEMBRE"
type input "SEPTIEMBRE"
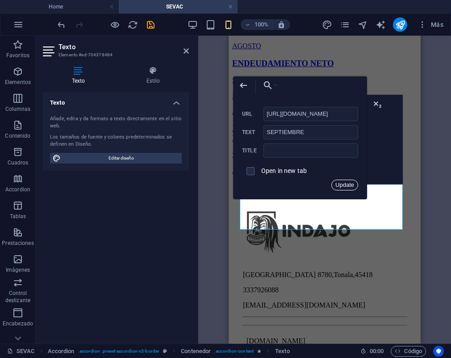
click at [338, 187] on button "Update" at bounding box center [344, 185] width 27 height 11
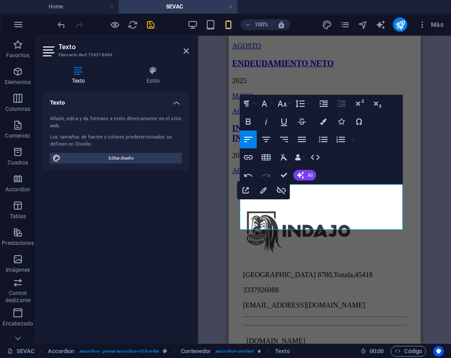
click at [292, 35] on p "SEPTIEMBRE" at bounding box center [324, 31] width 185 height 8
drag, startPoint x: 296, startPoint y: 211, endPoint x: 452, endPoint y: 242, distance: 159.8
click at [232, 50] on div "[DATE] SEPTIEMBRE AGOSTO" at bounding box center [324, 23] width 185 height 54
click at [292, 35] on p "SEPTIEMBRE" at bounding box center [324, 31] width 185 height 8
drag, startPoint x: 297, startPoint y: 213, endPoint x: 239, endPoint y: 211, distance: 58.1
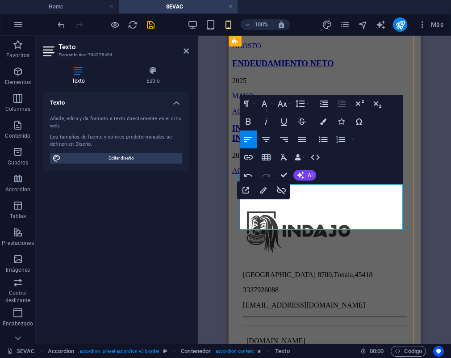
click at [239, 50] on div "[DATE] SEPTIEMBRE AGOSTO" at bounding box center [324, 23] width 185 height 54
click at [256, 35] on p at bounding box center [324, 31] width 185 height 8
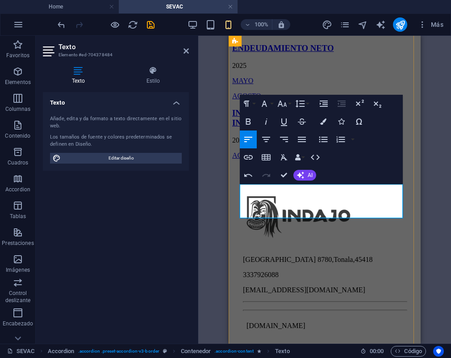
click at [280, 35] on p "AGOSTO" at bounding box center [324, 31] width 185 height 8
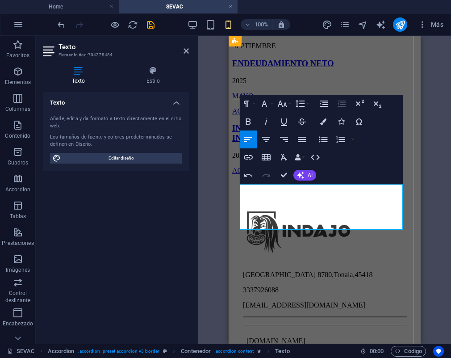
click at [263, 50] on link "SEPTIEMBRE" at bounding box center [254, 46] width 44 height 8
click at [268, 205] on icon "button" at bounding box center [263, 201] width 11 height 11
type input "SEPTIEMBRE"
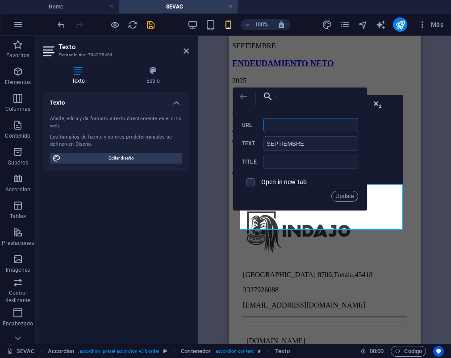
click at [245, 100] on icon "button" at bounding box center [243, 96] width 11 height 11
click at [246, 101] on icon "button" at bounding box center [243, 96] width 11 height 11
click at [216, 154] on div "H3 Accordion Texto Contenedor Texto Contenedor Referencia H3 Contenedor Contene…" at bounding box center [324, 190] width 253 height 308
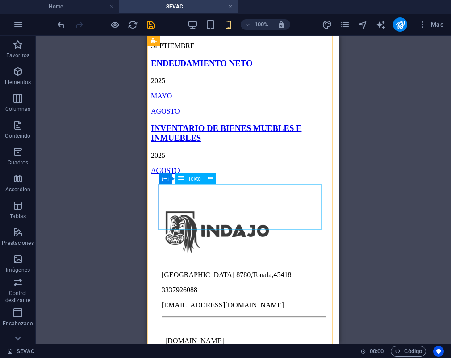
click at [221, 50] on div "[DATE] AGOSTO SEPTIEMBRE" at bounding box center [243, 23] width 185 height 54
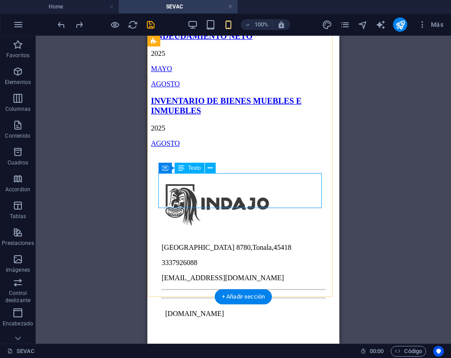
scroll to position [1707, 0]
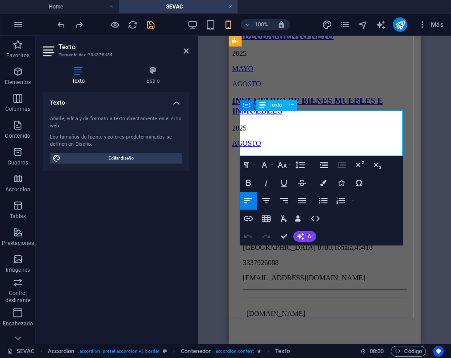
click at [253, 7] on link "JUNIO" at bounding box center [242, 4] width 21 height 8
drag, startPoint x: 269, startPoint y: 137, endPoint x: 237, endPoint y: 137, distance: 32.2
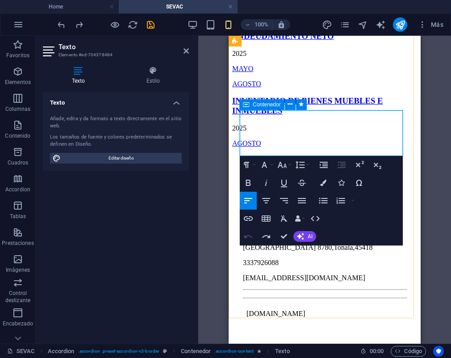
drag, startPoint x: 263, startPoint y: 139, endPoint x: 235, endPoint y: 137, distance: 28.7
click at [272, 22] on link "JUNIO" at bounding box center [271, 19] width 21 height 8
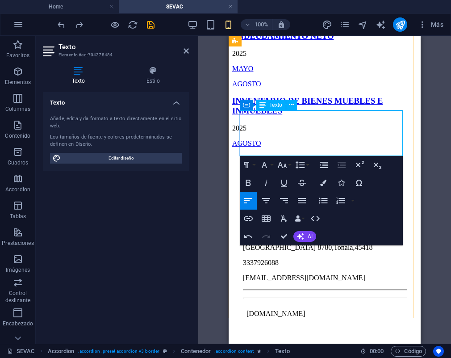
click at [247, 22] on link "JUNIO" at bounding box center [242, 19] width 21 height 8
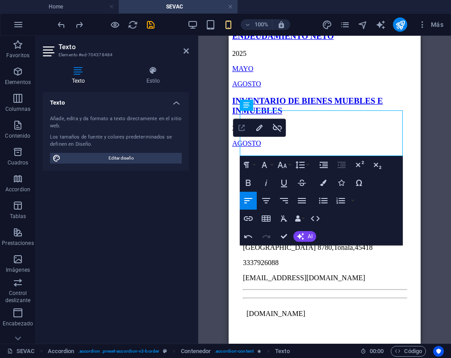
click at [247, 128] on icon "button" at bounding box center [241, 127] width 11 height 11
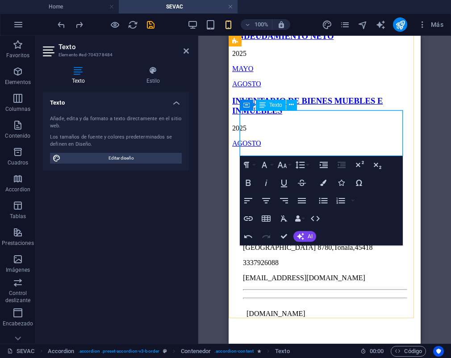
click at [250, 22] on link "JUNIO" at bounding box center [242, 19] width 21 height 8
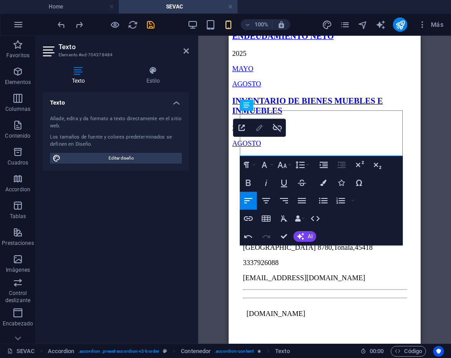
click at [262, 134] on button "Edit Link" at bounding box center [259, 128] width 17 height 18
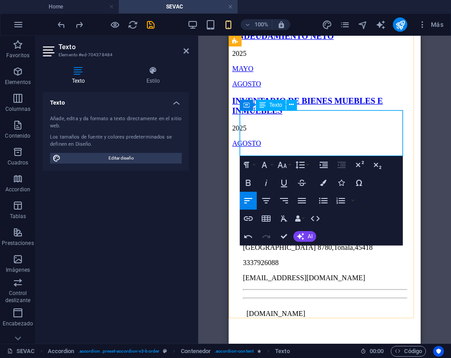
scroll to position [0, 168]
click at [253, 22] on link "JUNIO ​" at bounding box center [242, 19] width 21 height 8
click at [253, 22] on link "JUNIO" at bounding box center [242, 19] width 21 height 8
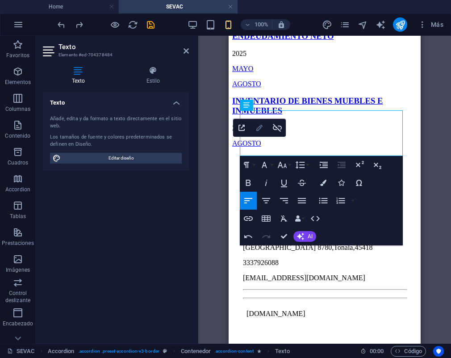
click at [259, 131] on icon "button" at bounding box center [259, 127] width 11 height 11
type input "JUNIO"
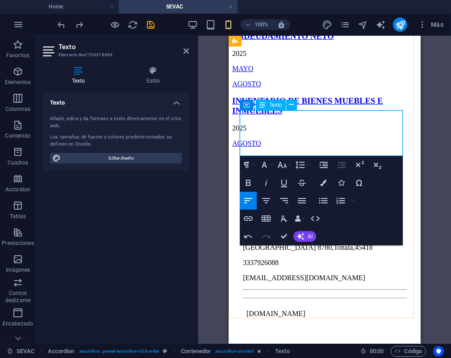
click at [252, 23] on p "​ JUNIO ​" at bounding box center [324, 19] width 185 height 8
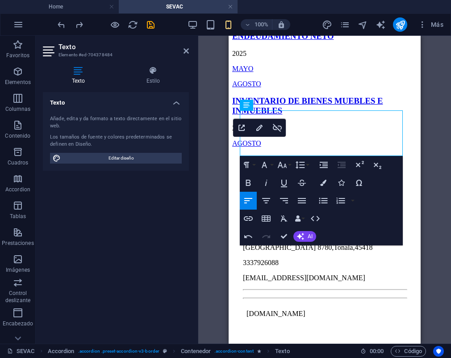
click at [215, 154] on div "H3 Accordion Texto Contenedor Texto Contenedor Referencia H3 Contenedor Contene…" at bounding box center [324, 190] width 253 height 308
click at [220, 158] on div "H3 Accordion Texto Contenedor Texto Contenedor Referencia H3 Contenedor Contene…" at bounding box center [324, 190] width 253 height 308
click at [185, 53] on icon at bounding box center [186, 50] width 5 height 7
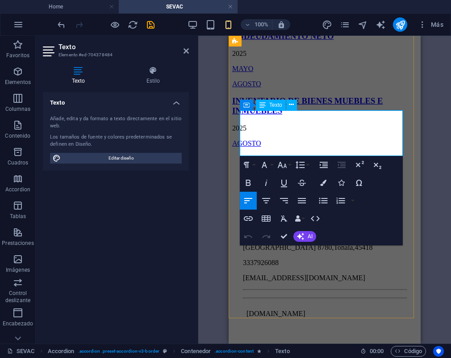
click at [251, 22] on link "JUNIO" at bounding box center [242, 19] width 21 height 8
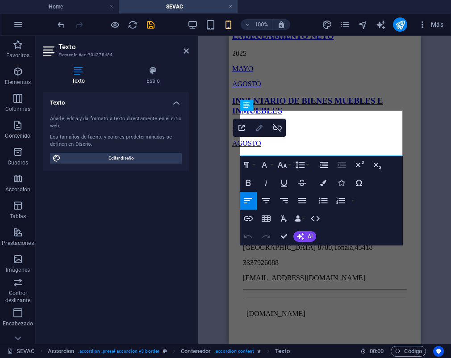
click at [261, 132] on icon "button" at bounding box center [259, 127] width 11 height 11
click at [272, 195] on button "Align Center" at bounding box center [266, 201] width 17 height 18
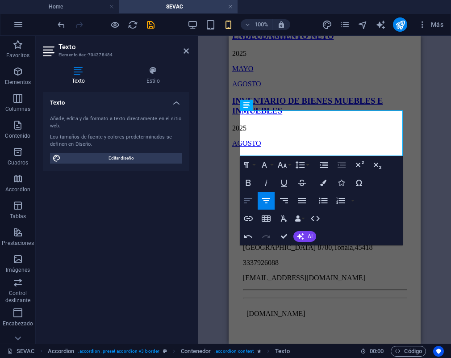
click at [255, 198] on button "Align Left" at bounding box center [248, 201] width 17 height 18
click at [254, 216] on icon "button" at bounding box center [248, 218] width 11 height 11
type input "JUNIO"
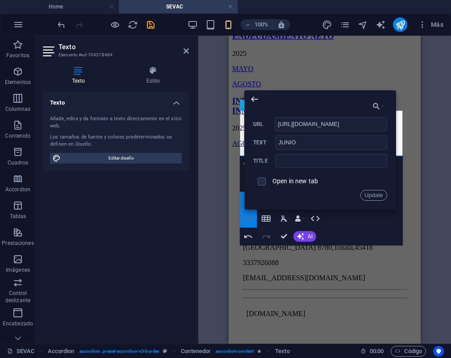
scroll to position [0, 167]
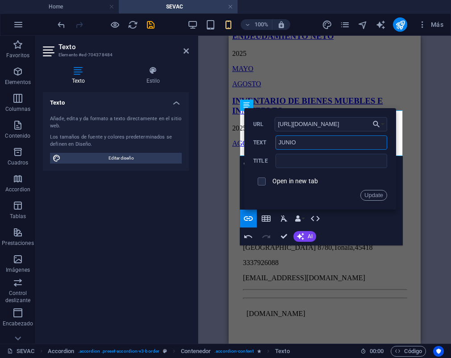
click at [289, 147] on input "JUNIO" at bounding box center [332, 142] width 112 height 14
paste input "SEPTIEMBRE"
type input "SEPTIEMBRE"
click at [368, 196] on button "Update" at bounding box center [373, 195] width 27 height 11
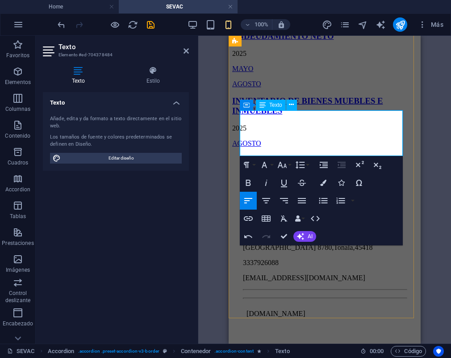
click at [293, 23] on p "SEPTIEMBRE" at bounding box center [324, 19] width 185 height 8
click at [216, 171] on div "H3 Accordion Texto Contenedor Texto Contenedor Referencia H3 Contenedor Contene…" at bounding box center [324, 190] width 253 height 308
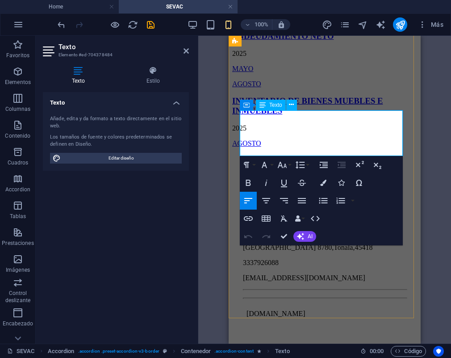
click at [268, 22] on link "SEPTIEMBRE" at bounding box center [254, 19] width 44 height 8
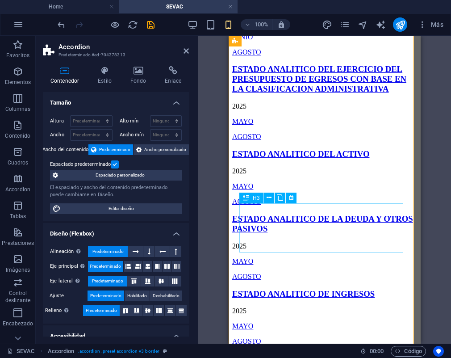
scroll to position [1322, 0]
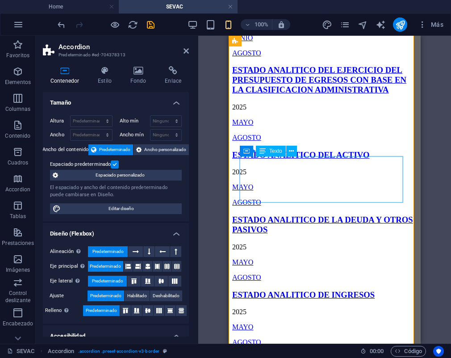
click at [259, 57] on div "[DATE] JUNIO AGOSTO" at bounding box center [324, 31] width 185 height 54
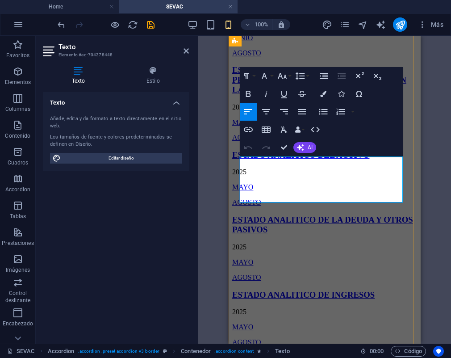
click at [253, 42] on link "JUNIO" at bounding box center [242, 38] width 21 height 8
click at [265, 164] on button "Edit Link" at bounding box center [259, 163] width 17 height 18
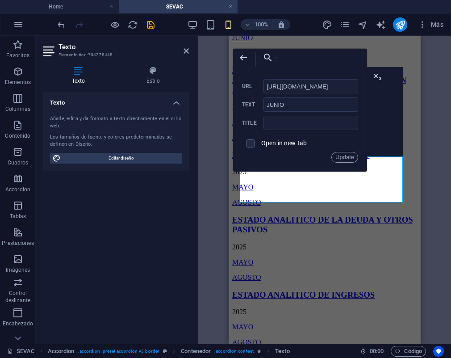
scroll to position [0, 262]
click at [284, 106] on input "JUNIO" at bounding box center [310, 104] width 95 height 14
paste input "SEPTIEMBRE"
type input "SEPTIEMBRE"
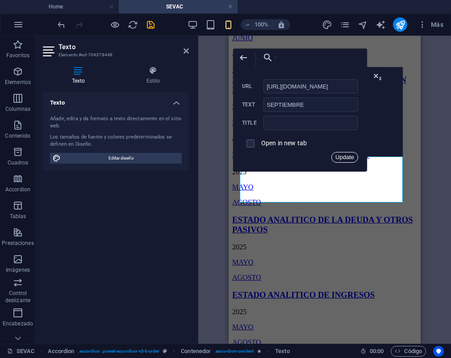
click at [340, 158] on button "Update" at bounding box center [344, 157] width 27 height 11
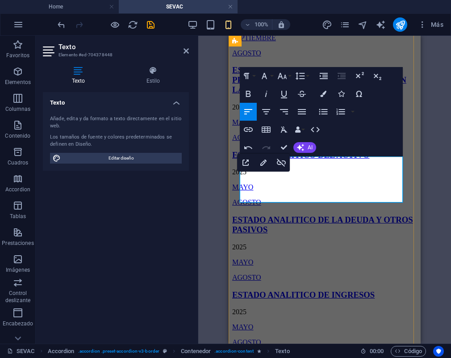
click at [306, 42] on p "SEPTIEMBRE" at bounding box center [324, 38] width 185 height 8
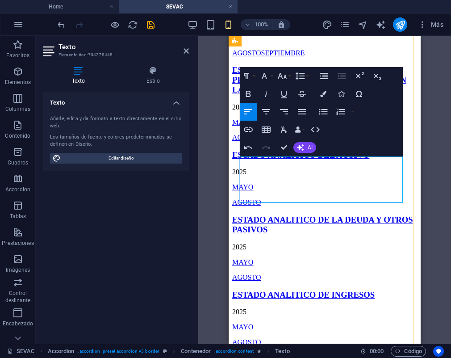
click at [272, 57] on link "SEPTIEMBRE" at bounding box center [283, 53] width 44 height 8
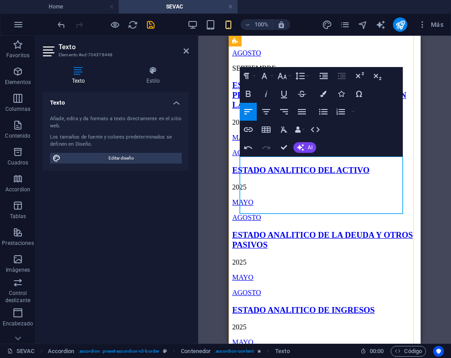
click at [280, 42] on p at bounding box center [324, 38] width 185 height 8
click at [258, 42] on p at bounding box center [324, 38] width 185 height 8
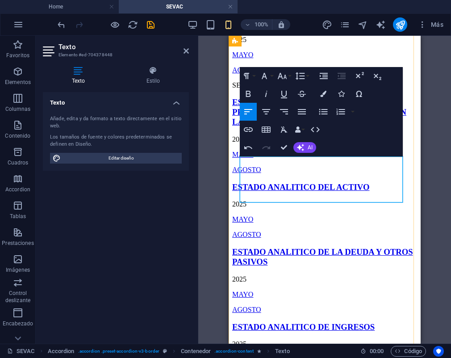
scroll to position [1278, 0]
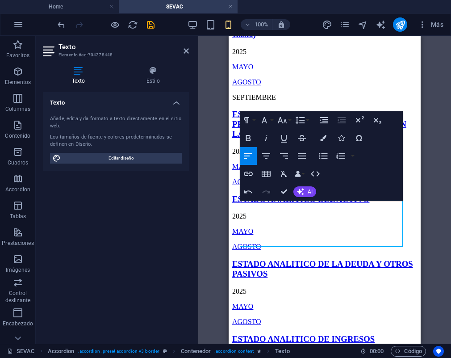
click at [191, 48] on aside "Texto Elemento #ed-704378448 Texto Estilo Texto Añade, edita y da formato a tex…" at bounding box center [117, 190] width 163 height 308
click at [187, 53] on icon at bounding box center [186, 50] width 5 height 7
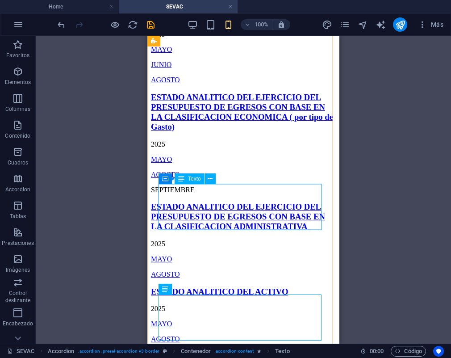
scroll to position [1184, 0]
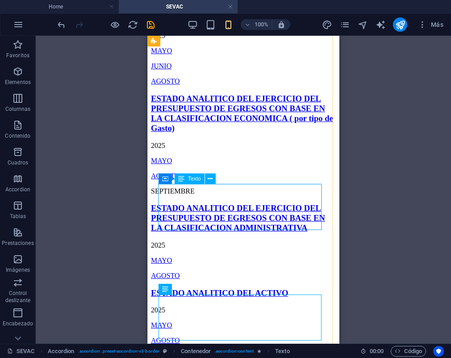
click at [172, 85] on div "[DATE] JUNIO AGOSTO" at bounding box center [243, 59] width 185 height 54
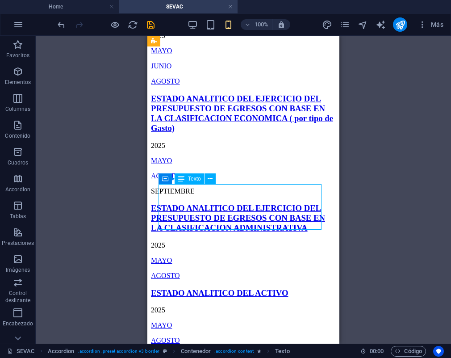
click at [172, 85] on div "[DATE] JUNIO AGOSTO" at bounding box center [243, 59] width 185 height 54
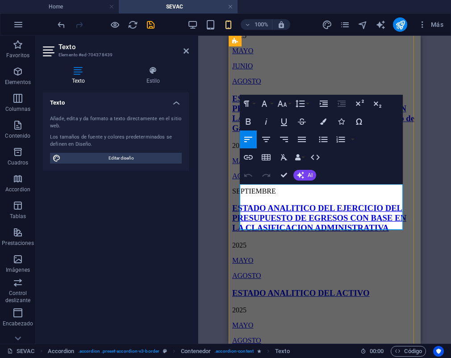
click at [253, 70] on link "JUNIO" at bounding box center [242, 66] width 21 height 8
click at [260, 193] on icon "button" at bounding box center [259, 190] width 11 height 11
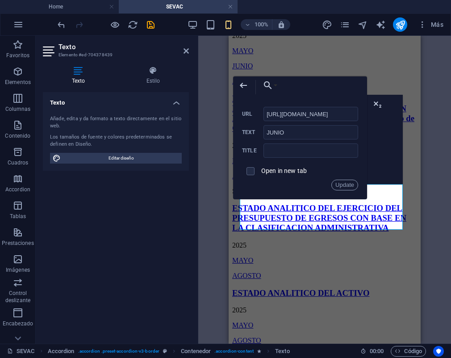
scroll to position [0, 234]
click at [271, 140] on div "[URL][DOMAIN_NAME] URL JUNIO Text Title Open in new tab Update" at bounding box center [300, 149] width 116 height 84
click at [275, 134] on input "JUNIO" at bounding box center [310, 132] width 95 height 14
paste input "SEPTIEMBRE"
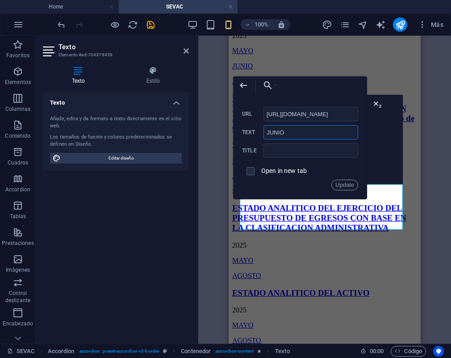
type input "SEPTIEMBRE"
click at [342, 184] on button "Update" at bounding box center [344, 185] width 27 height 11
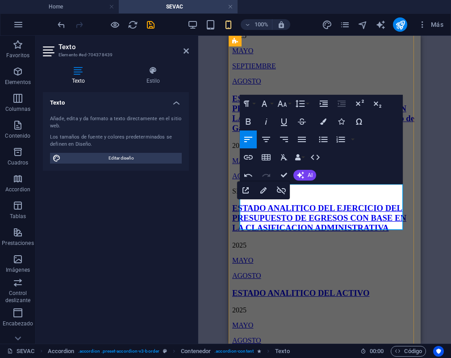
click at [288, 70] on p "SEPTIEMBRE" at bounding box center [324, 66] width 185 height 8
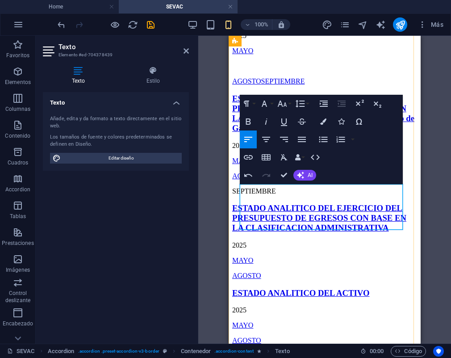
click at [272, 85] on link "SEPTIEMBRE" at bounding box center [283, 81] width 44 height 8
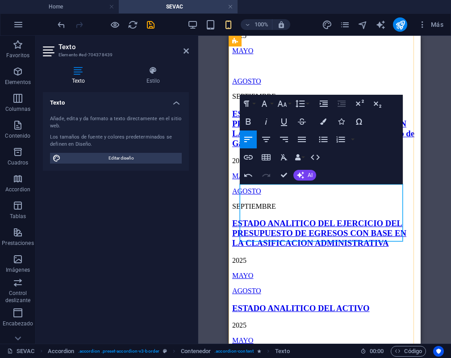
click at [290, 70] on p at bounding box center [324, 66] width 185 height 8
click at [250, 70] on p at bounding box center [324, 66] width 185 height 8
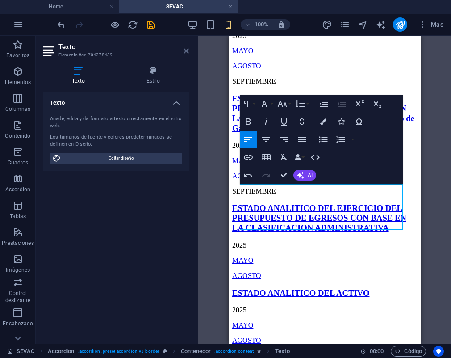
click at [187, 54] on icon at bounding box center [186, 50] width 5 height 7
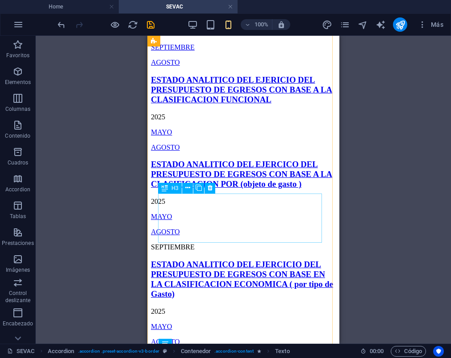
scroll to position [1019, 0]
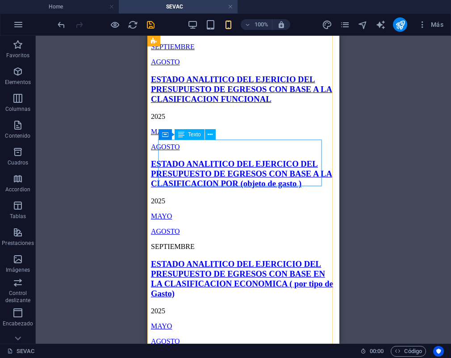
click at [206, 66] on div "[DATE] SEPTIEMBRE AGOSTO" at bounding box center [243, 40] width 185 height 54
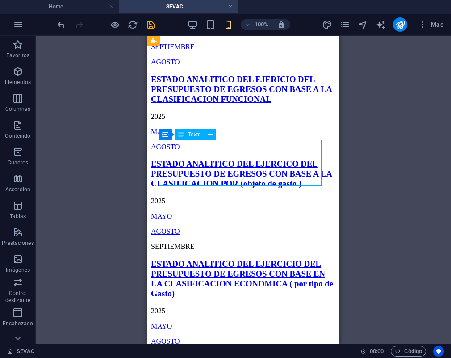
click at [206, 66] on div "[DATE] SEPTIEMBRE AGOSTO" at bounding box center [243, 40] width 185 height 54
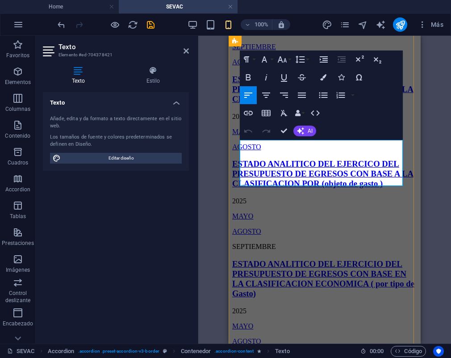
click at [260, 50] on link "SEPTIEMBRE" at bounding box center [254, 47] width 44 height 8
drag, startPoint x: 291, startPoint y: 170, endPoint x: 232, endPoint y: 167, distance: 59.5
click at [232, 66] on div "[DATE] SEPTIEMBRE AGOSTO" at bounding box center [324, 40] width 185 height 54
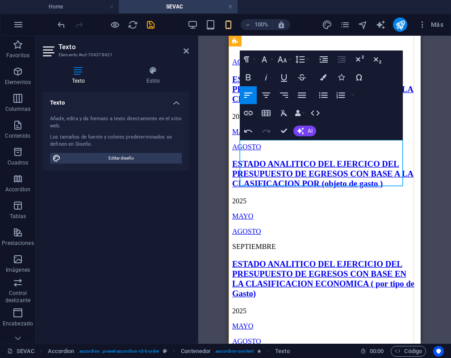
click at [270, 66] on link "AGOSTO SEPTIEMBRE" at bounding box center [268, 62] width 72 height 8
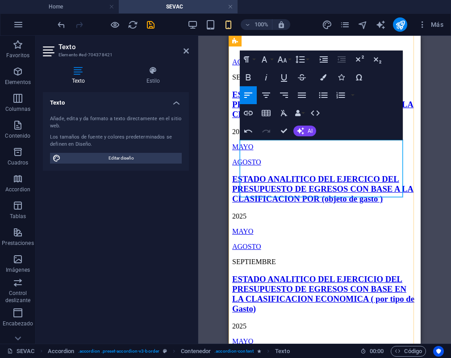
click at [254, 51] on p at bounding box center [324, 47] width 185 height 8
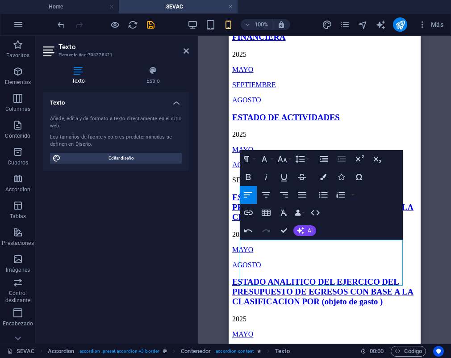
scroll to position [841, 0]
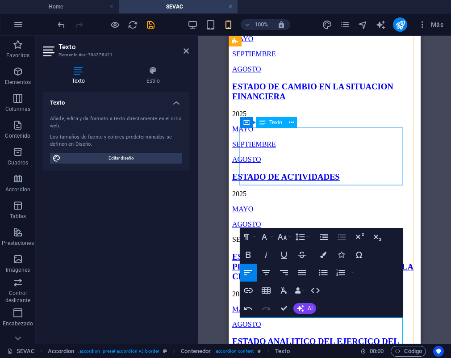
click at [267, 73] on div "[DATE] SEPTIEMBRE AGOSTO" at bounding box center [324, 38] width 185 height 69
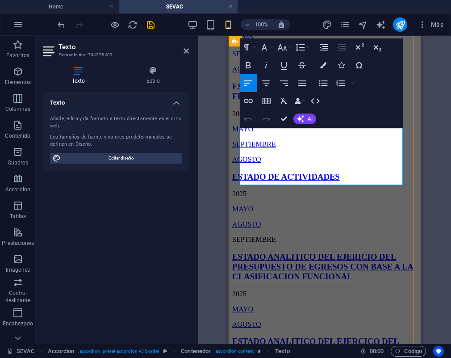
click at [306, 58] on p "SEPTIEMBRE" at bounding box center [324, 54] width 185 height 8
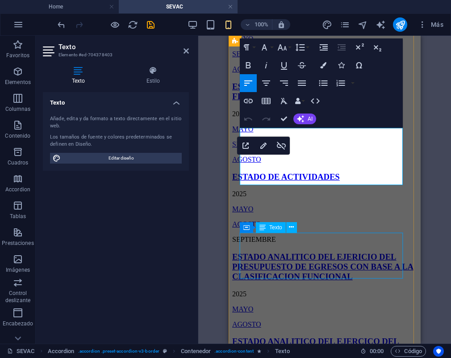
click at [300, 163] on div "[DATE] SEPTIEMBRE AGOSTO" at bounding box center [324, 137] width 185 height 54
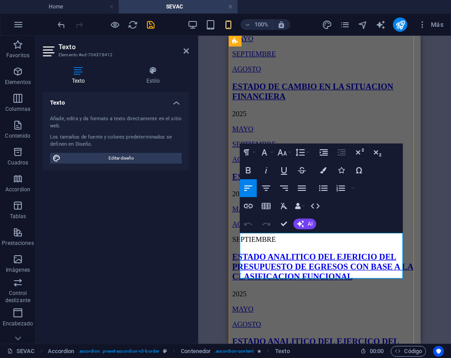
click at [287, 163] on p "AGOSTO" at bounding box center [324, 159] width 185 height 8
click at [294, 148] on p "SEPTIEMBRE" at bounding box center [324, 144] width 185 height 8
click at [259, 236] on icon "button" at bounding box center [263, 239] width 11 height 11
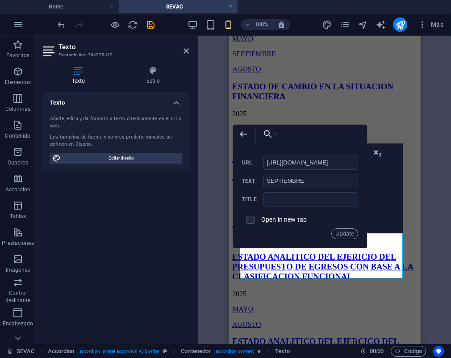
scroll to position [0, 233]
click at [309, 148] on p "​ SEPTIEMBRE ​" at bounding box center [324, 144] width 185 height 8
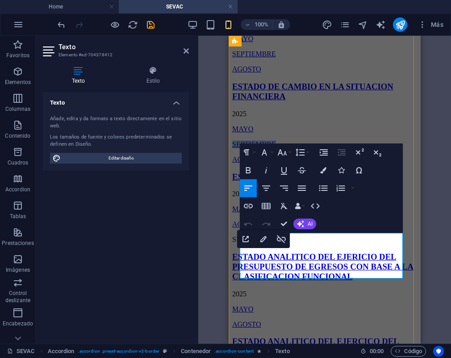
drag, startPoint x: 301, startPoint y: 262, endPoint x: 238, endPoint y: 261, distance: 63.0
click at [238, 163] on div "[DATE] SEPTIEMBRE AGOSTO" at bounding box center [324, 137] width 185 height 54
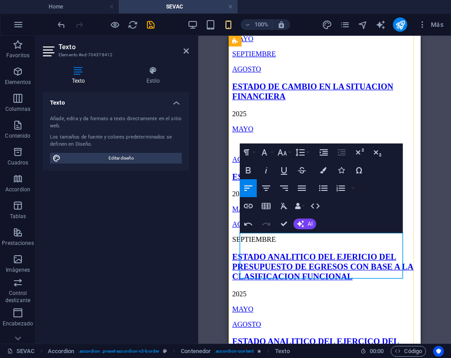
click at [274, 163] on link "SEPTIEMBRE" at bounding box center [283, 159] width 44 height 8
click at [272, 163] on link "SEPTIEMBRE" at bounding box center [283, 159] width 44 height 8
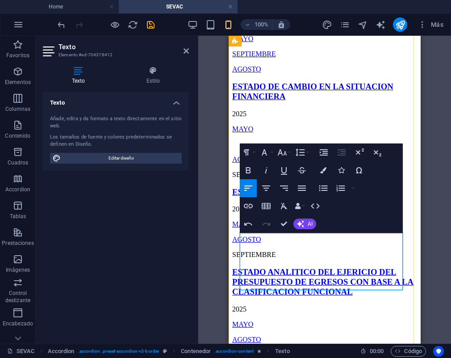
click at [247, 148] on p at bounding box center [324, 144] width 185 height 8
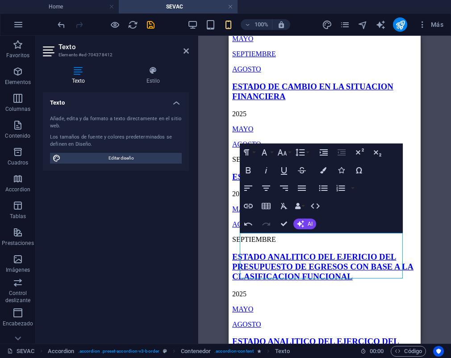
click at [217, 261] on div "H3 Accordion Texto Contenedor Texto Contenedor Referencia H3 Contenedor Contene…" at bounding box center [324, 190] width 253 height 308
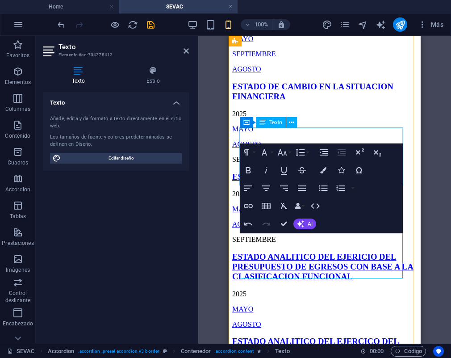
click at [296, 73] on div "[DATE] SEPTIEMBRE AGOSTO" at bounding box center [324, 38] width 185 height 69
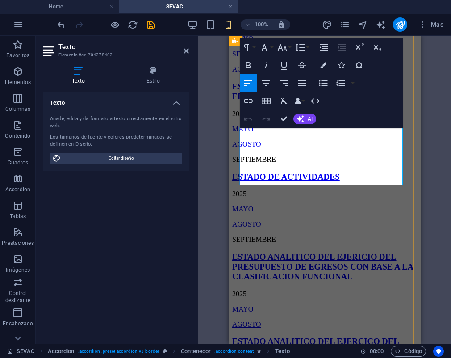
click at [289, 58] on p "SEPTIEMBRE" at bounding box center [324, 54] width 185 height 8
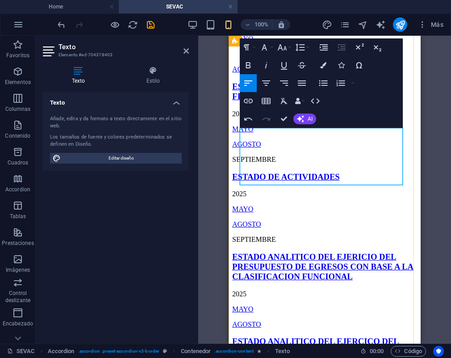
click at [272, 73] on link "SEPTIEMBRE" at bounding box center [283, 69] width 44 height 8
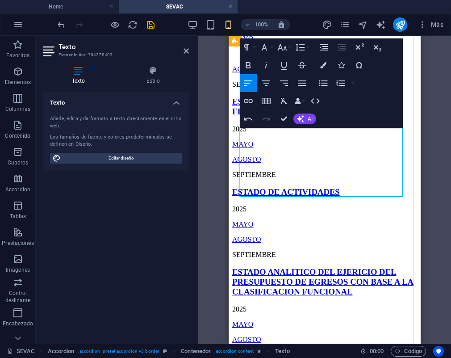
click at [259, 58] on p at bounding box center [324, 54] width 185 height 8
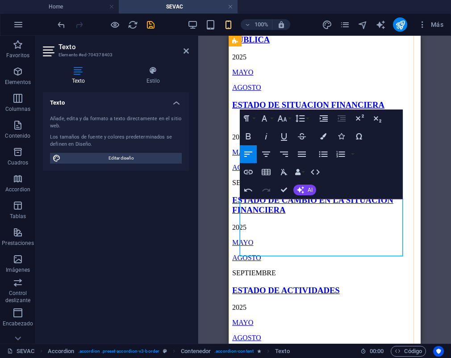
scroll to position [718, 0]
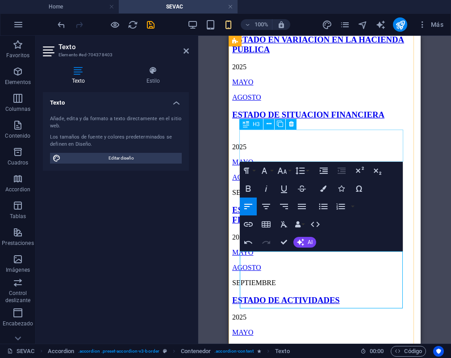
click at [293, 54] on div "ESTADO EN VARIACION EN LA HACIENDA PUBLICA" at bounding box center [324, 45] width 185 height 20
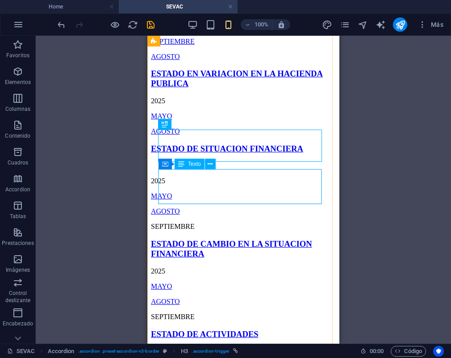
scroll to position [684, 0]
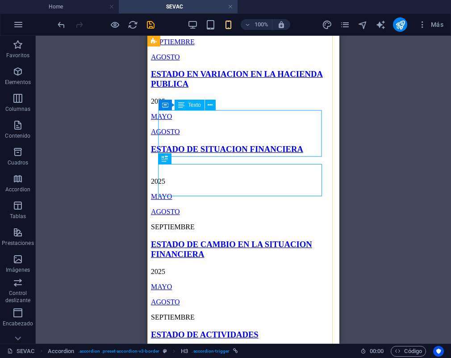
click at [207, 61] on div "[DATE] SEPTIEMBRE AGOSTO" at bounding box center [243, 35] width 185 height 54
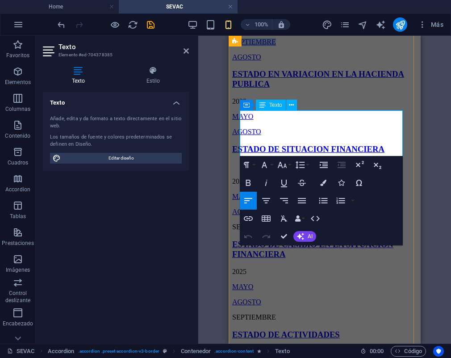
drag, startPoint x: 287, startPoint y: 139, endPoint x: 230, endPoint y: 138, distance: 56.7
click at [232, 61] on div "[DATE] SEPTIEMBRE AGOSTO" at bounding box center [324, 35] width 185 height 54
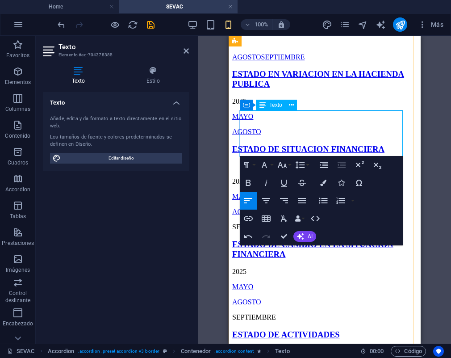
click at [270, 61] on link "AGOSTO SEPTIEMBRE" at bounding box center [268, 57] width 72 height 8
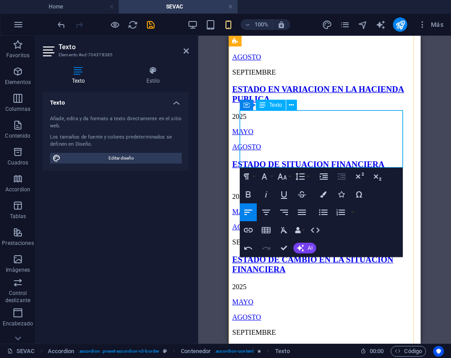
click at [254, 46] on p at bounding box center [324, 42] width 185 height 8
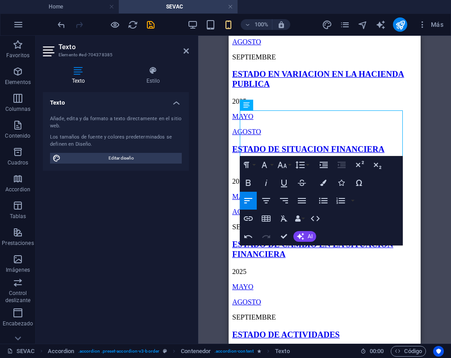
click at [213, 132] on div "H3 Accordion Texto Contenedor Texto Contenedor Referencia H3 Contenedor Contene…" at bounding box center [324, 190] width 253 height 308
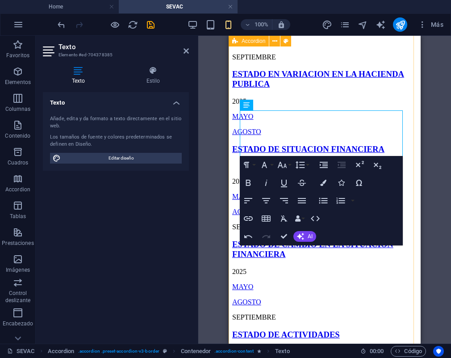
click at [406, 161] on div "Sistema de Evaluación de Armonización Contable PROGRAMAS Y PROYECTOS DE INVERSI…" at bounding box center [324, 279] width 185 height 1689
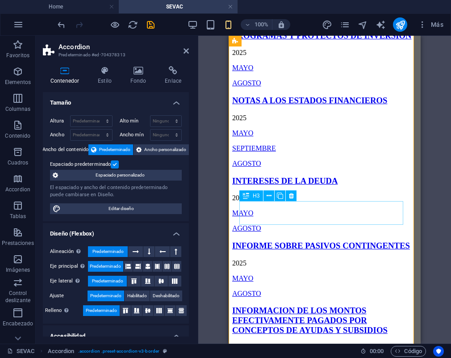
scroll to position [133, 0]
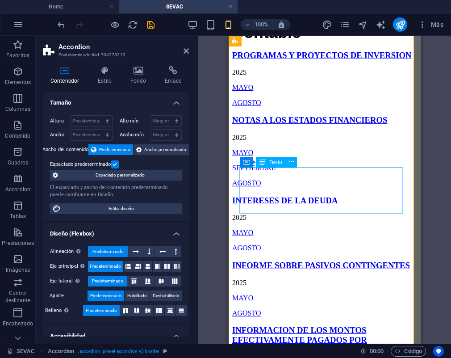
click at [293, 187] on div "[DATE] SEPTIEMBRE AGOSTO" at bounding box center [324, 161] width 185 height 54
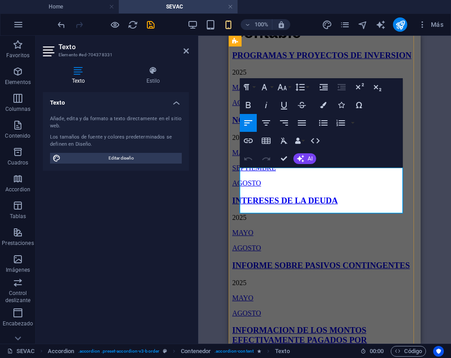
click at [293, 172] on p "SEPTIEMBRE" at bounding box center [324, 168] width 185 height 8
drag, startPoint x: 293, startPoint y: 196, endPoint x: 239, endPoint y: 196, distance: 53.1
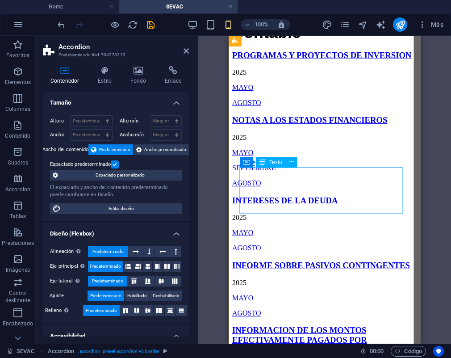
click at [288, 187] on div "[DATE] SEPTIEMBRE AGOSTO" at bounding box center [324, 161] width 185 height 54
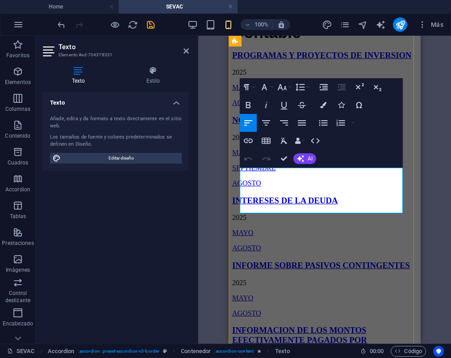
click at [275, 171] on link "SEPTIEMBRE" at bounding box center [254, 168] width 44 height 8
drag, startPoint x: 303, startPoint y: 195, endPoint x: 240, endPoint y: 194, distance: 63.0
click at [240, 187] on div "[DATE] SEPTIEMBRE AGOSTO" at bounding box center [324, 161] width 185 height 54
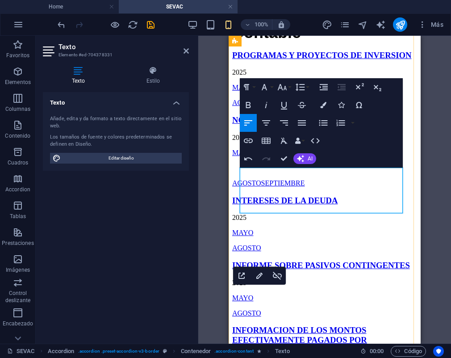
click at [272, 187] on link "SEPTIEMBRE" at bounding box center [283, 183] width 44 height 8
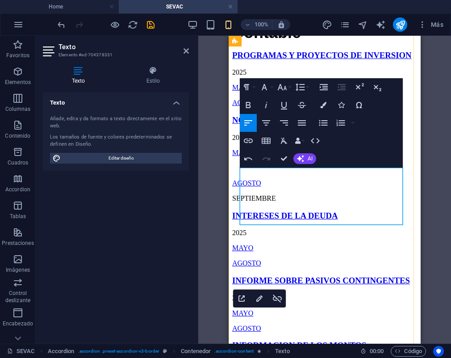
click at [267, 172] on p at bounding box center [324, 168] width 185 height 8
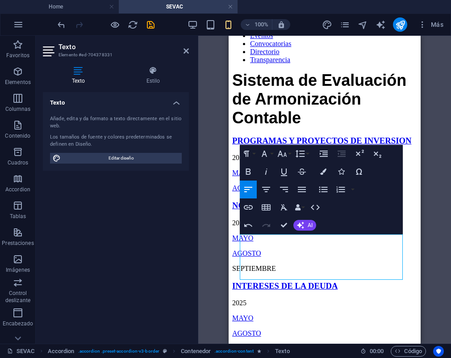
scroll to position [37, 0]
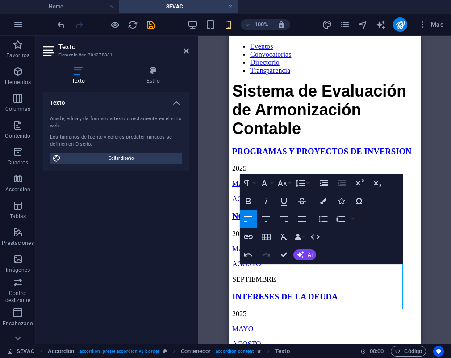
click at [226, 235] on div "H3 Accordion Texto Contenedor Texto Contenedor Referencia H3 Contenedor Contene…" at bounding box center [324, 190] width 253 height 308
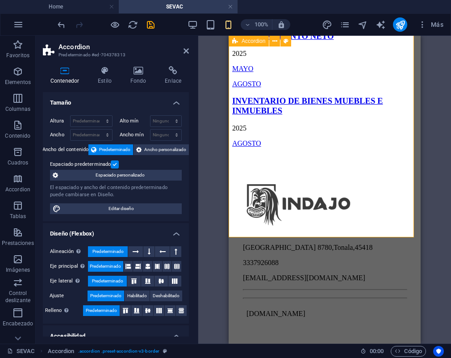
scroll to position [1789, 0]
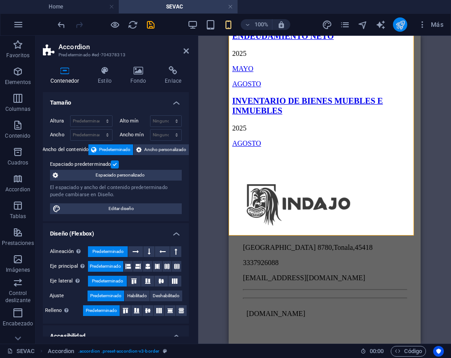
click at [401, 25] on icon "publish" at bounding box center [400, 25] width 10 height 10
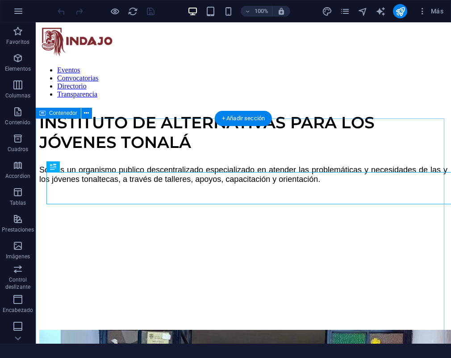
scroll to position [221, 0]
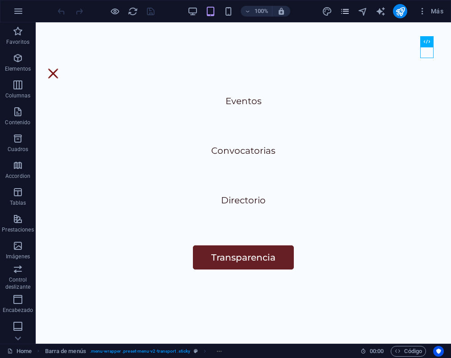
click at [345, 11] on icon "pages" at bounding box center [345, 11] width 10 height 10
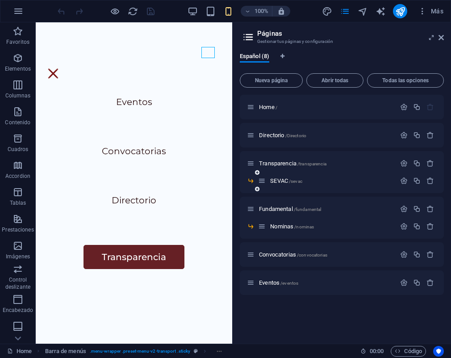
click at [281, 184] on div "SEVAC /sevac" at bounding box center [327, 181] width 138 height 10
click at [280, 182] on span "SEVAC /sevac" at bounding box center [286, 180] width 32 height 7
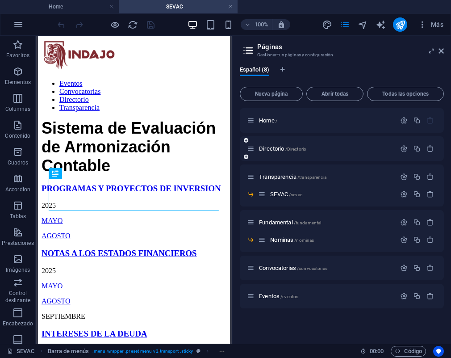
scroll to position [0, 0]
click at [443, 52] on icon at bounding box center [441, 50] width 5 height 7
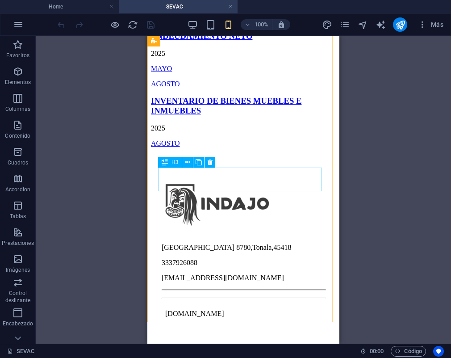
scroll to position [1703, 0]
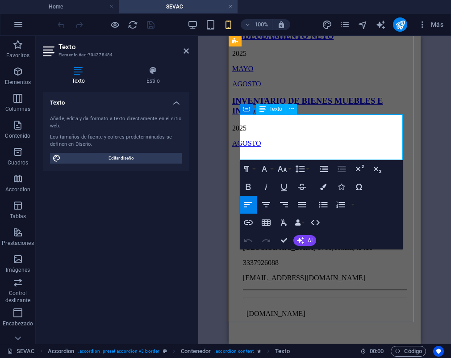
click at [264, 22] on link "SEPTIEMBRE" at bounding box center [254, 19] width 44 height 8
click at [276, 22] on link "SEPTIEMBRE" at bounding box center [254, 19] width 44 height 8
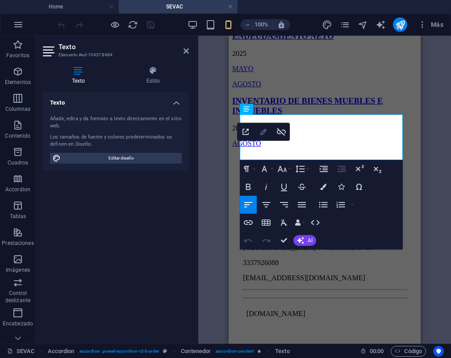
click at [262, 127] on icon "button" at bounding box center [263, 131] width 11 height 11
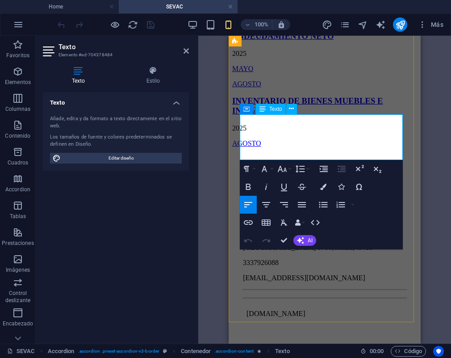
scroll to position [0, 168]
click at [270, 22] on link "SEPTIEMBRE ​" at bounding box center [254, 19] width 44 height 8
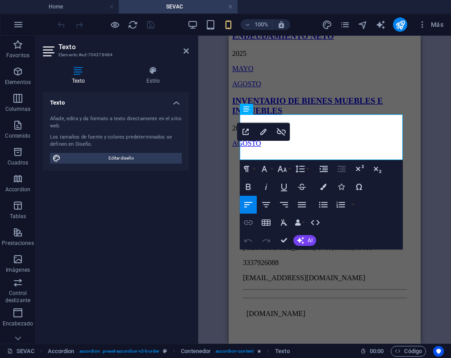
click at [246, 224] on icon "button" at bounding box center [248, 222] width 9 height 4
type input "SEPTIEMBRE"
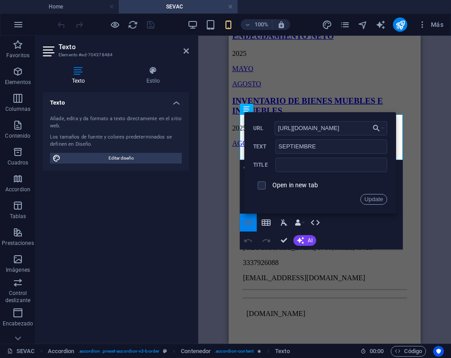
scroll to position [0, 167]
click at [295, 134] on input "[URL][DOMAIN_NAME]" at bounding box center [331, 128] width 113 height 14
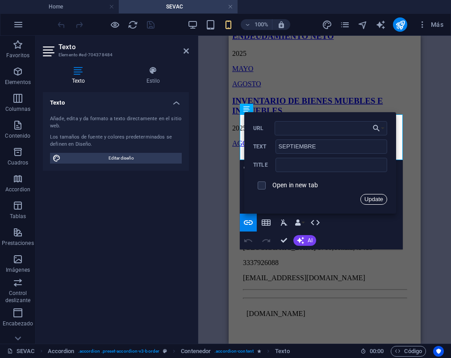
click at [367, 203] on button "Update" at bounding box center [373, 199] width 27 height 11
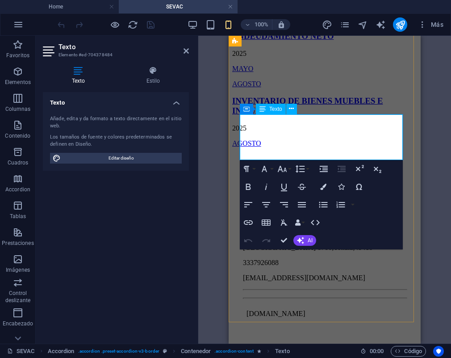
click at [296, 23] on p "SEPTIEMBRE" at bounding box center [324, 19] width 185 height 8
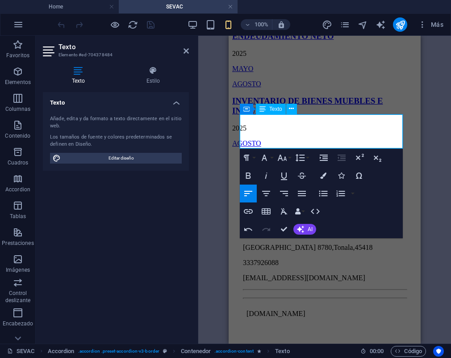
click at [204, 177] on div "H3 Accordion Texto Referencia Texto Contenedor H3 Contenedor Texto Contenedor C…" at bounding box center [324, 190] width 253 height 308
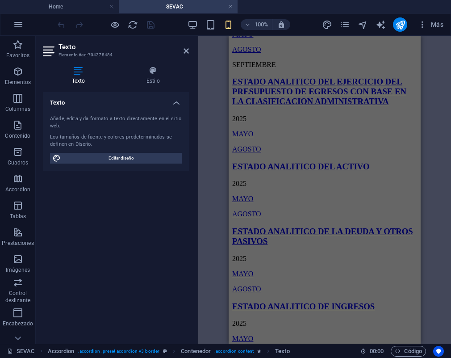
scroll to position [1236, 0]
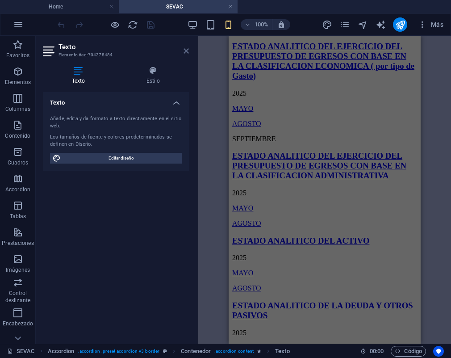
click at [187, 50] on icon at bounding box center [186, 50] width 5 height 7
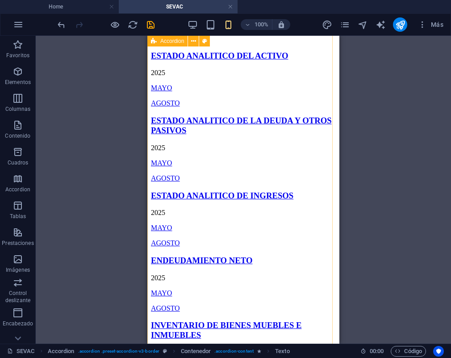
scroll to position [1422, 0]
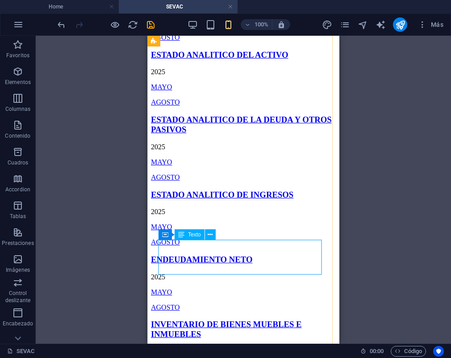
click at [227, 106] on div "2025 MAYO AGOSTO" at bounding box center [243, 87] width 185 height 38
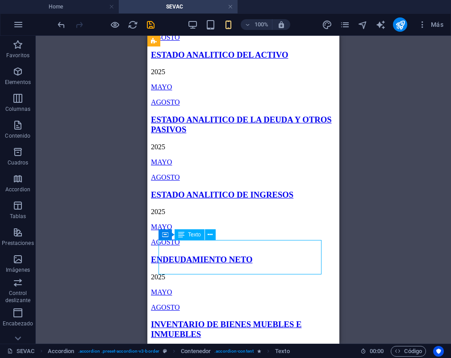
click at [219, 106] on div "2025 MAYO AGOSTO" at bounding box center [243, 87] width 185 height 38
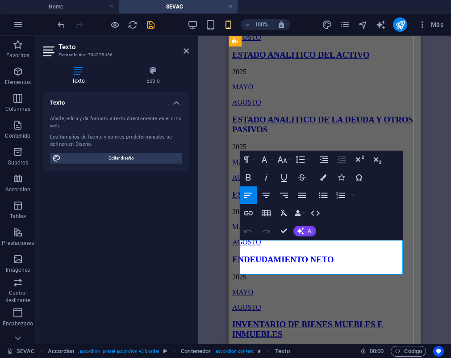
click at [277, 106] on p "AGOSTO" at bounding box center [324, 102] width 185 height 8
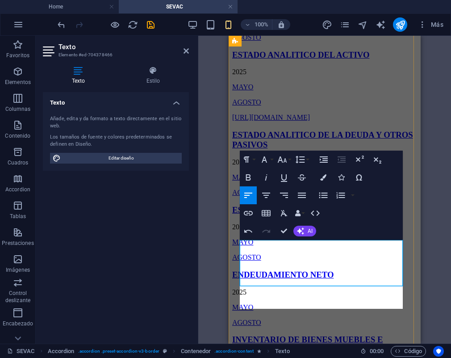
scroll to position [352, 2]
click at [293, 121] on p "[URL][DOMAIN_NAME]" at bounding box center [324, 117] width 185 height 8
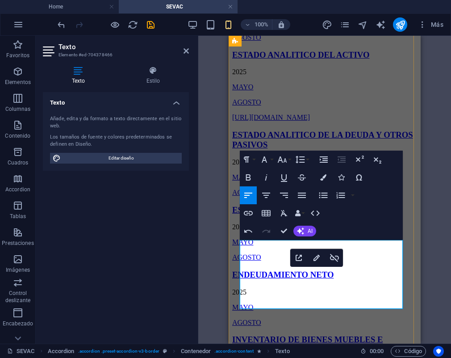
click at [293, 121] on p "[URL][DOMAIN_NAME]" at bounding box center [324, 117] width 185 height 8
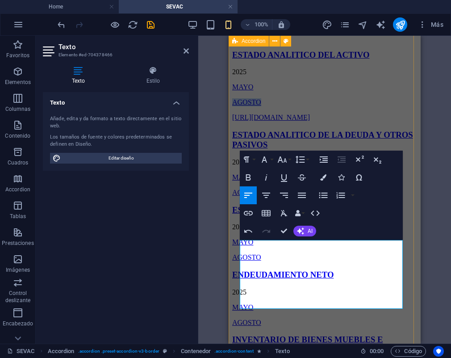
drag, startPoint x: 293, startPoint y: 301, endPoint x: 231, endPoint y: 284, distance: 63.4
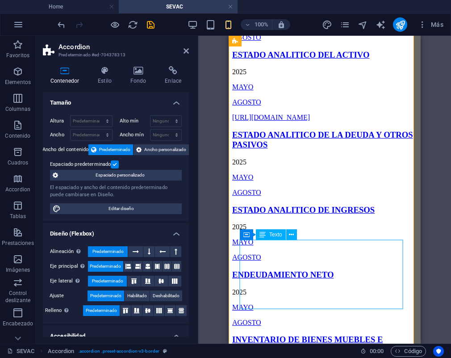
click at [295, 121] on div "2025 MAYO AGOSTO https://tonala.gob.mx/portal/wp-content/uploads/2025/09/ESTADO…" at bounding box center [324, 95] width 185 height 54
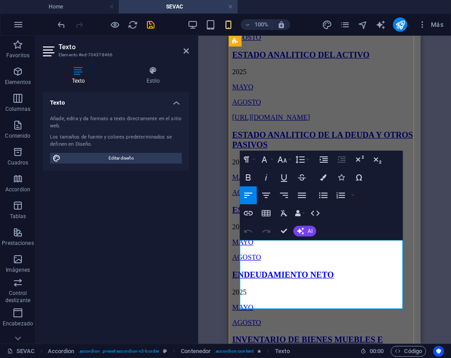
click at [295, 121] on p "[URL][DOMAIN_NAME]" at bounding box center [324, 117] width 185 height 8
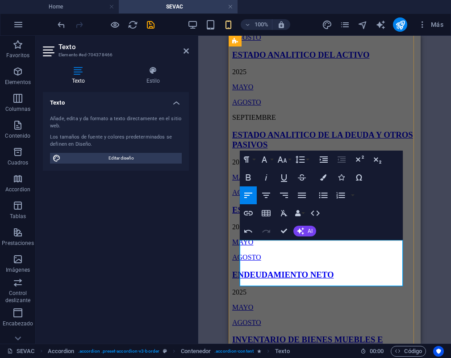
click at [262, 121] on p "SEPTIEMBRE" at bounding box center [324, 117] width 185 height 8
click at [252, 215] on icon "button" at bounding box center [248, 213] width 9 height 4
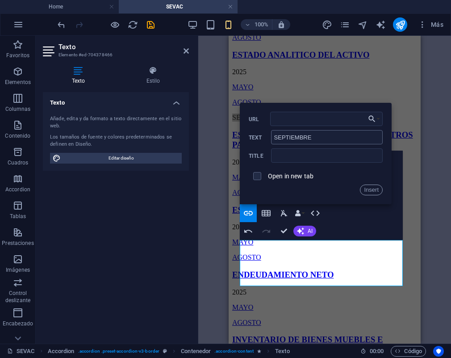
type input "[URL][DOMAIN_NAME]"
click at [370, 192] on button "Insert" at bounding box center [371, 189] width 23 height 11
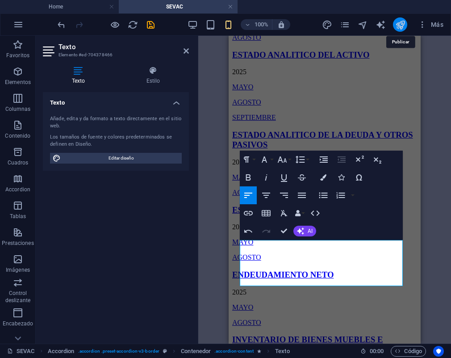
click at [399, 27] on icon "publish" at bounding box center [400, 25] width 10 height 10
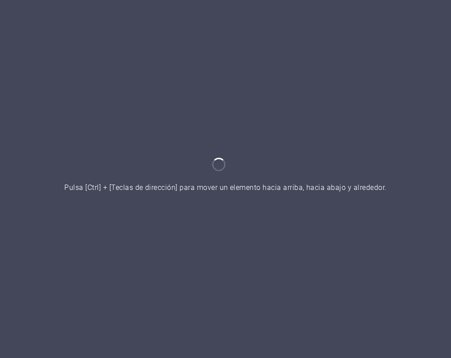
scroll to position [221, 0]
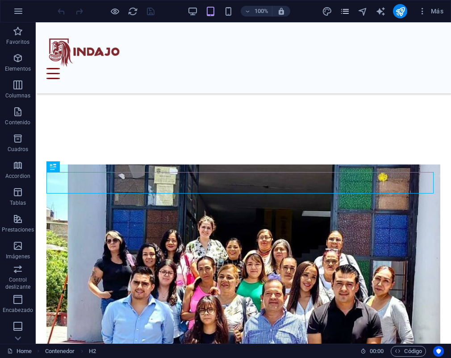
click at [350, 9] on icon "pages" at bounding box center [345, 11] width 10 height 10
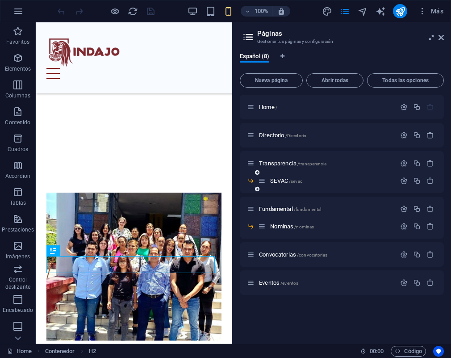
click at [285, 177] on div "SEVAC /sevac" at bounding box center [327, 181] width 138 height 10
click at [282, 180] on span "SEVAC /sevac" at bounding box center [286, 180] width 32 height 7
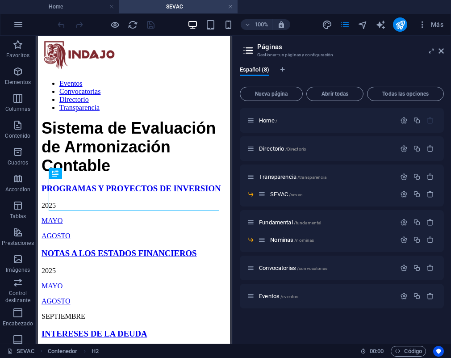
scroll to position [0, 0]
click at [442, 51] on icon at bounding box center [441, 50] width 5 height 7
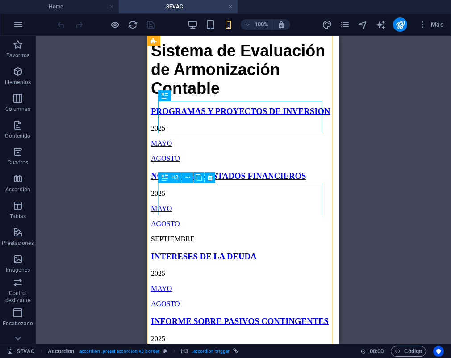
scroll to position [78, 0]
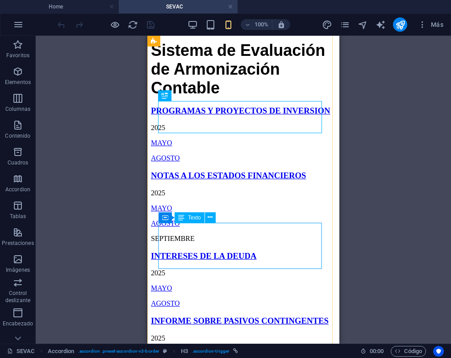
click at [189, 242] on div "[DATE] AGOSTO SEPTIEMBRE" at bounding box center [243, 216] width 185 height 54
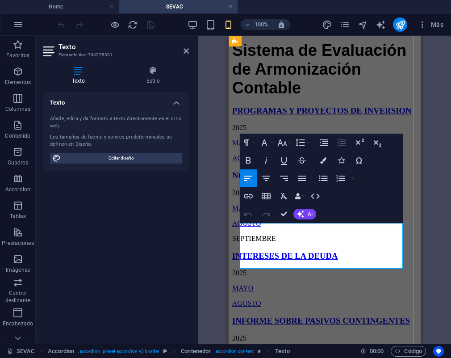
click at [263, 242] on link "SEPTIEMBRE" at bounding box center [254, 238] width 44 height 8
click at [278, 242] on icon "button" at bounding box center [281, 240] width 9 height 8
click at [273, 242] on p "SEPTIEMBRE" at bounding box center [324, 238] width 185 height 8
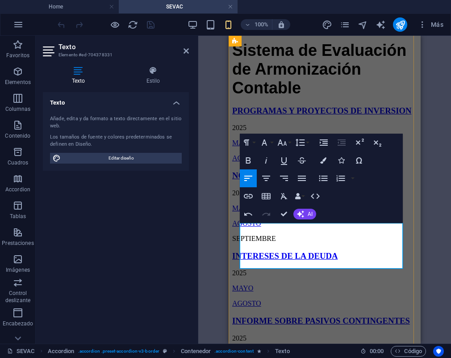
click at [298, 227] on p "AGOSTO" at bounding box center [324, 223] width 185 height 8
click at [274, 242] on p "SEPTIEMBRE" at bounding box center [324, 238] width 185 height 8
click at [293, 242] on p "SEPTIEMBRE" at bounding box center [324, 238] width 185 height 8
drag, startPoint x: 291, startPoint y: 262, endPoint x: 240, endPoint y: 262, distance: 50.5
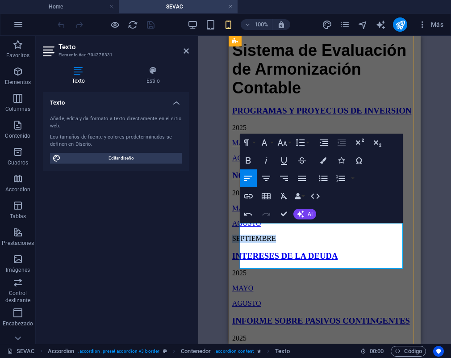
click at [240, 242] on p "SEPTIEMBRE" at bounding box center [324, 238] width 185 height 8
click at [253, 195] on icon "button" at bounding box center [248, 196] width 11 height 11
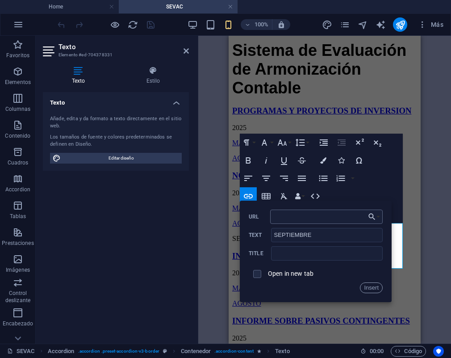
click at [290, 213] on input "URL" at bounding box center [326, 216] width 113 height 14
type input "[URL][DOMAIN_NAME]"
click at [376, 286] on button "Insert" at bounding box center [371, 287] width 23 height 11
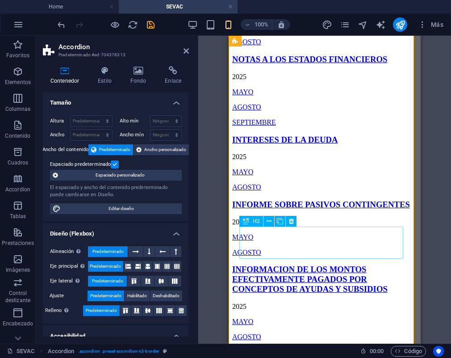
scroll to position [213, 0]
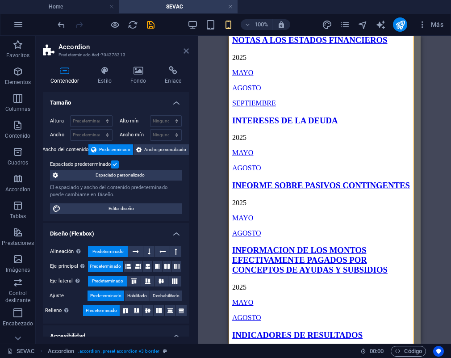
click at [186, 51] on icon at bounding box center [186, 50] width 5 height 7
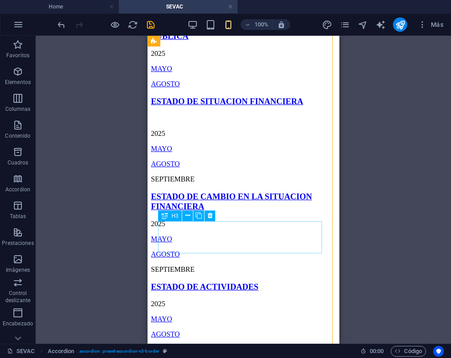
scroll to position [738, 0]
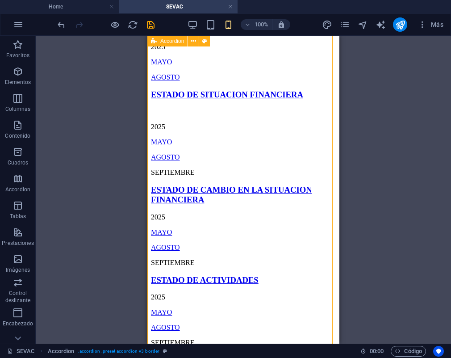
click at [193, 176] on div "[DATE] AGOSTO SEPTIEMBRE" at bounding box center [243, 142] width 185 height 69
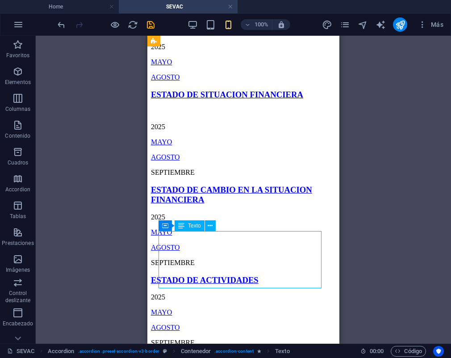
click at [184, 176] on div "[DATE] AGOSTO SEPTIEMBRE" at bounding box center [243, 142] width 185 height 69
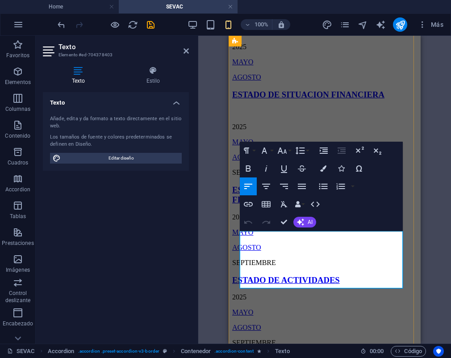
click at [253, 176] on link "SEPTIEMBRE" at bounding box center [254, 172] width 44 height 8
click at [283, 259] on icon "button" at bounding box center [281, 260] width 9 height 8
click at [249, 204] on icon "button" at bounding box center [248, 204] width 9 height 4
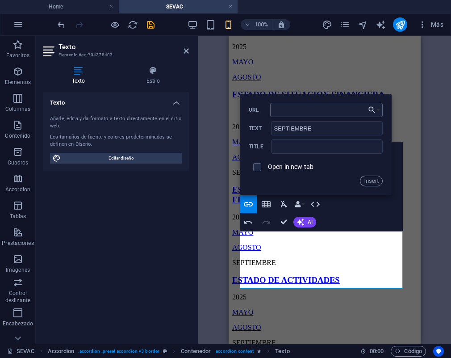
type input "[URL][DOMAIN_NAME]"
click at [367, 179] on button "Insert" at bounding box center [371, 181] width 23 height 11
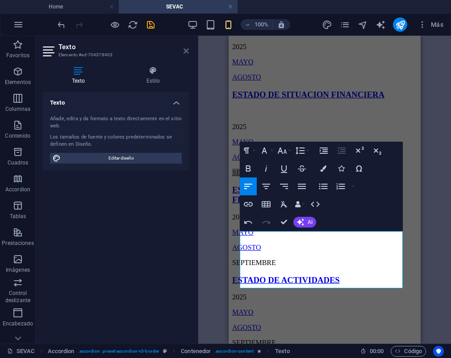
click at [187, 48] on icon at bounding box center [186, 50] width 5 height 7
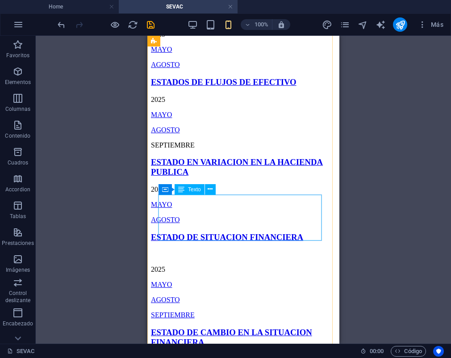
scroll to position [600, 0]
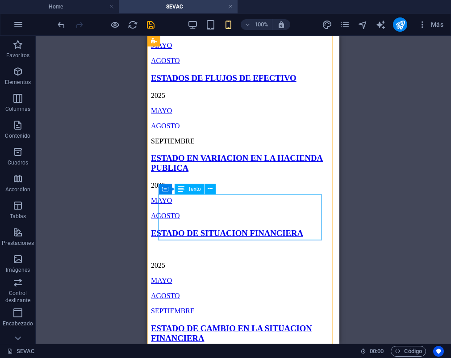
click at [189, 145] on div "[DATE] AGOSTO SEPTIEMBRE" at bounding box center [243, 119] width 185 height 54
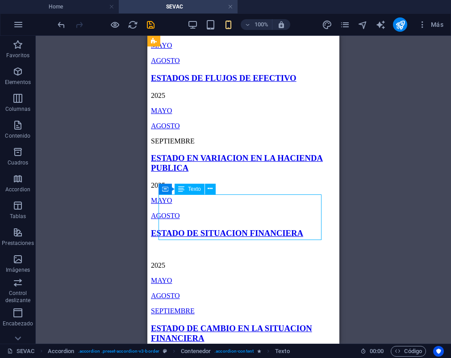
click at [181, 145] on div "[DATE] AGOSTO SEPTIEMBRE" at bounding box center [243, 119] width 185 height 54
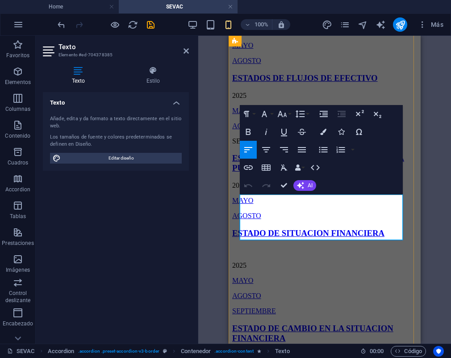
click at [263, 145] on link "SEPTIEMBRE" at bounding box center [254, 141] width 44 height 8
click at [251, 164] on icon "button" at bounding box center [248, 167] width 11 height 11
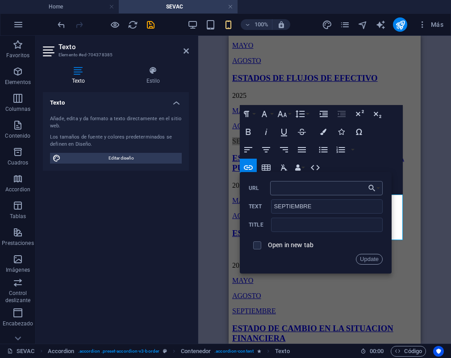
click at [318, 189] on input "URL" at bounding box center [326, 188] width 113 height 14
type input "[URL][DOMAIN_NAME]"
click at [368, 260] on button "Update" at bounding box center [369, 259] width 27 height 11
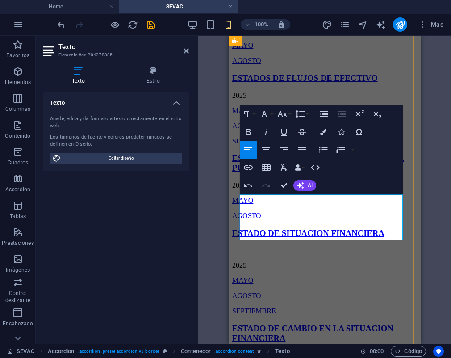
click at [309, 145] on p "SEPTIEMBRE" at bounding box center [324, 141] width 185 height 8
click at [186, 51] on icon at bounding box center [186, 50] width 5 height 7
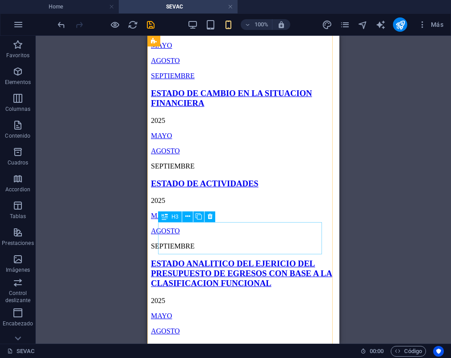
scroll to position [835, 0]
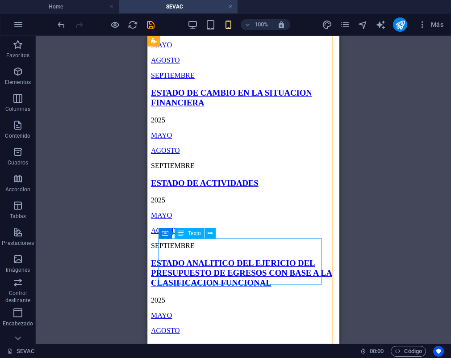
click at [188, 170] on div "[DATE] AGOSTO SEPTIEMBRE" at bounding box center [243, 143] width 185 height 54
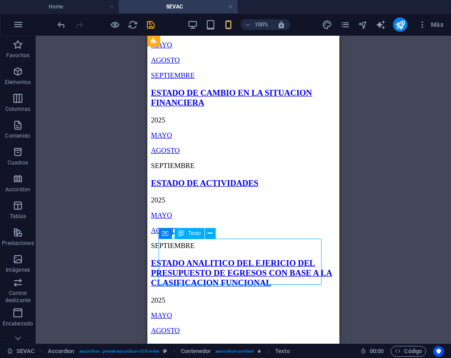
click at [199, 170] on div "[DATE] AGOSTO SEPTIEMBRE" at bounding box center [243, 143] width 185 height 54
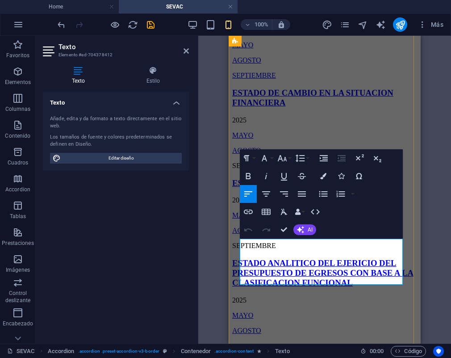
click at [255, 169] on link "SEPTIEMBRE" at bounding box center [254, 166] width 44 height 8
click at [250, 215] on icon "button" at bounding box center [248, 211] width 11 height 11
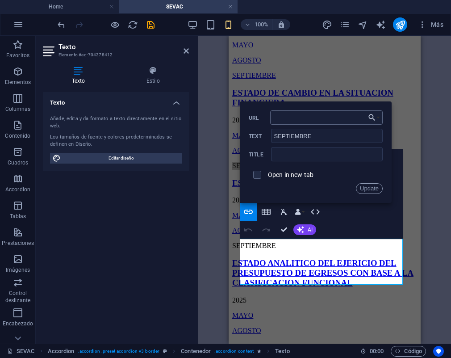
type input "[URL][DOMAIN_NAME]"
click at [377, 192] on button "Update" at bounding box center [369, 188] width 27 height 11
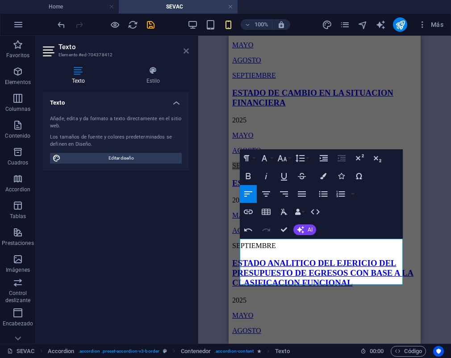
drag, startPoint x: 188, startPoint y: 50, endPoint x: 52, endPoint y: 60, distance: 136.6
click at [188, 50] on icon at bounding box center [186, 50] width 5 height 7
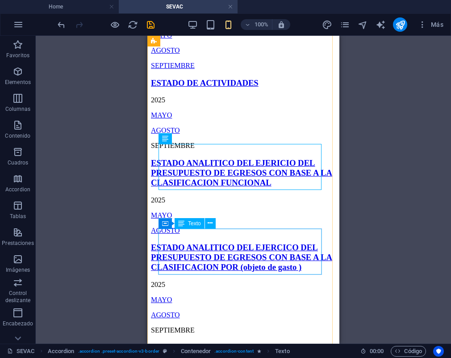
scroll to position [948, 0]
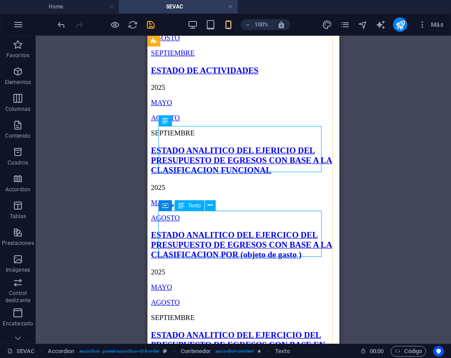
click at [188, 137] on div "[DATE] AGOSTO SEPTIEMBRE" at bounding box center [243, 111] width 185 height 54
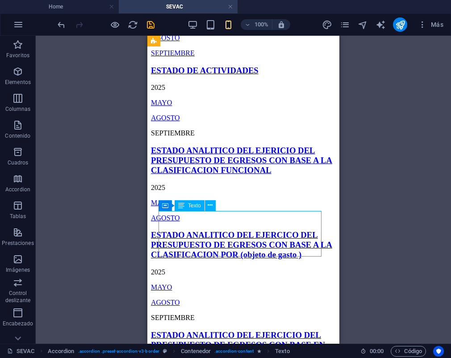
click at [200, 137] on div "[DATE] AGOSTO SEPTIEMBRE" at bounding box center [243, 111] width 185 height 54
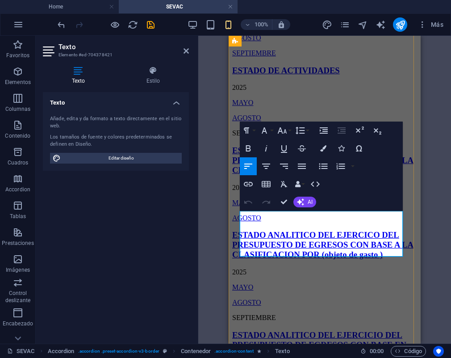
click at [255, 137] on link "SEPTIEMBRE" at bounding box center [254, 133] width 44 height 8
click at [243, 188] on icon "button" at bounding box center [248, 184] width 11 height 11
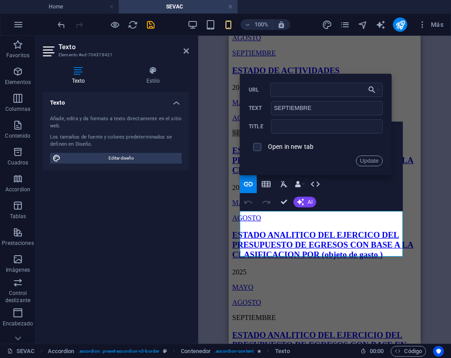
type input "[URL][DOMAIN_NAME]"
click at [364, 164] on button "Update" at bounding box center [369, 160] width 27 height 11
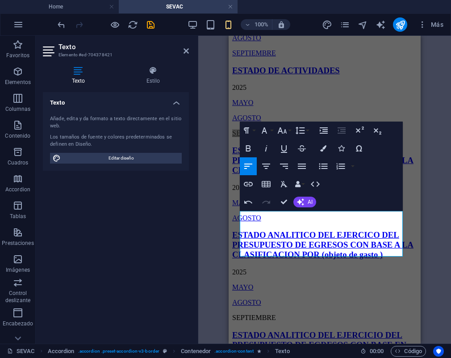
click at [211, 242] on div "H3 Accordion Referencia Texto Contenedor Texto Contenedor H3 Contenedor Texto C…" at bounding box center [324, 190] width 253 height 308
click at [185, 52] on icon at bounding box center [186, 50] width 5 height 7
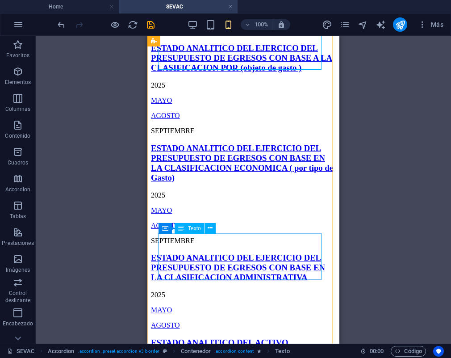
scroll to position [1150, 0]
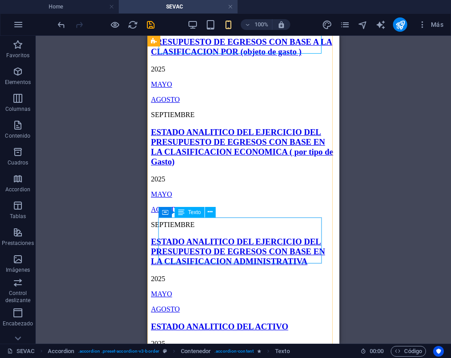
click at [184, 119] on div "[DATE] AGOSTO SEPTIEMBRE" at bounding box center [243, 92] width 185 height 54
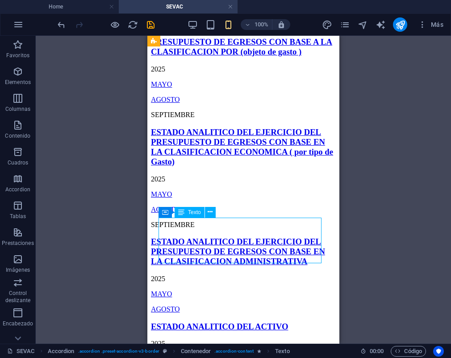
click at [185, 119] on div "[DATE] AGOSTO SEPTIEMBRE" at bounding box center [243, 92] width 185 height 54
click at [192, 119] on div "[DATE] AGOSTO SEPTIEMBRE" at bounding box center [243, 92] width 185 height 54
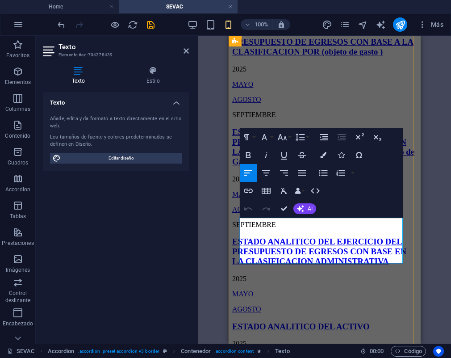
click at [260, 118] on link "SEPTIEMBRE" at bounding box center [254, 115] width 44 height 8
click at [247, 191] on icon "button" at bounding box center [248, 190] width 11 height 11
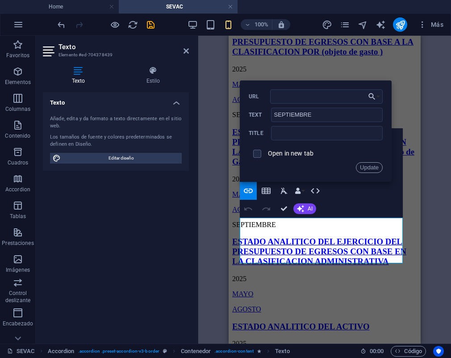
type input "[URL][DOMAIN_NAME]"
click at [367, 167] on button "Update" at bounding box center [369, 167] width 27 height 11
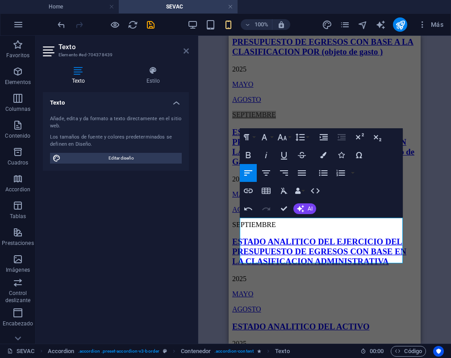
click at [186, 53] on icon at bounding box center [186, 50] width 5 height 7
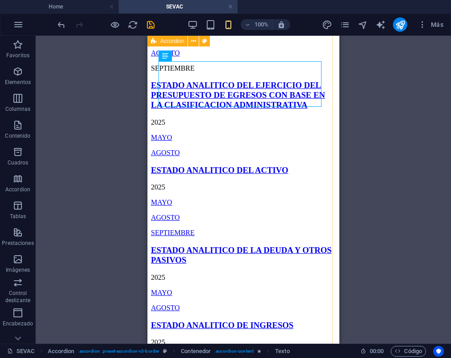
scroll to position [1321, 0]
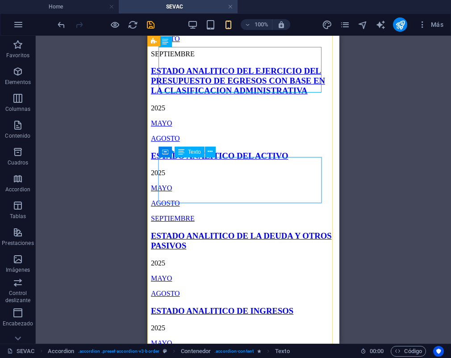
click at [192, 58] on div "[DATE] AGOSTO SEPTIEMBRE" at bounding box center [243, 31] width 185 height 54
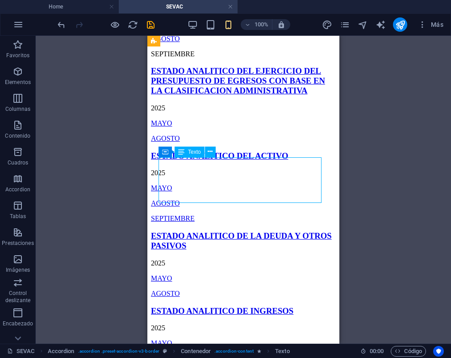
click at [200, 58] on div "[DATE] AGOSTO SEPTIEMBRE" at bounding box center [243, 31] width 185 height 54
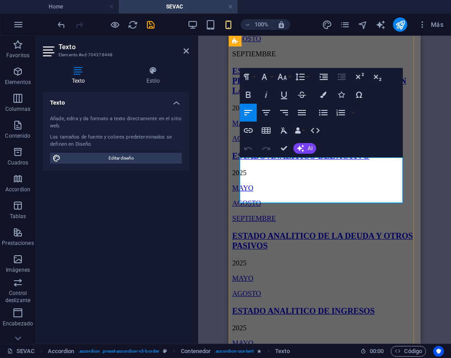
click at [276, 58] on link "SEPTIEMBRE" at bounding box center [254, 54] width 44 height 8
click at [247, 127] on icon "button" at bounding box center [248, 130] width 11 height 11
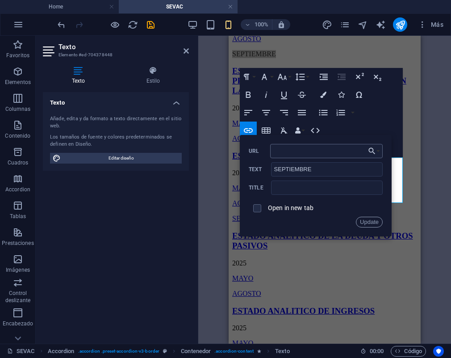
type input "[URL][DOMAIN_NAME]"
click at [374, 220] on button "Update" at bounding box center [369, 222] width 27 height 11
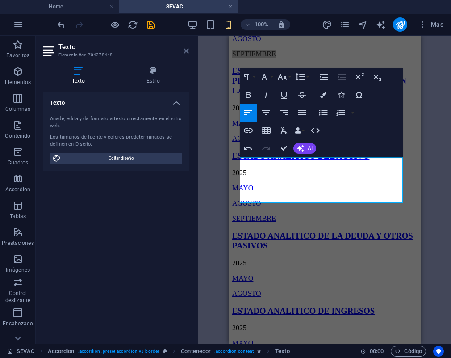
click at [187, 50] on icon at bounding box center [186, 50] width 5 height 7
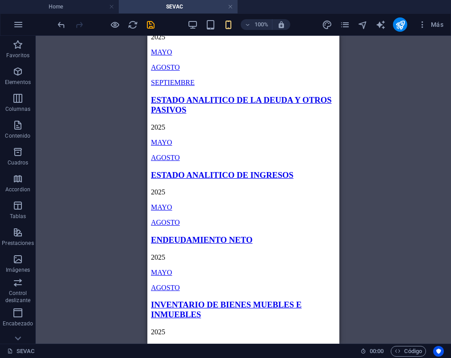
scroll to position [1471, 0]
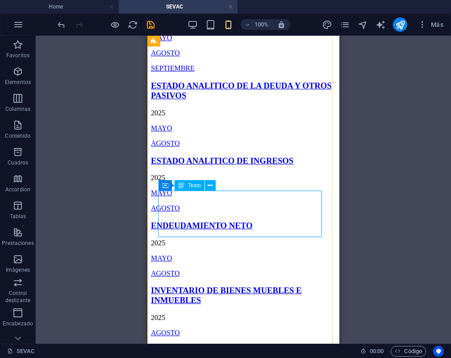
click at [192, 72] on div "[DATE] AGOSTO SEPTIEMBRE" at bounding box center [243, 46] width 185 height 54
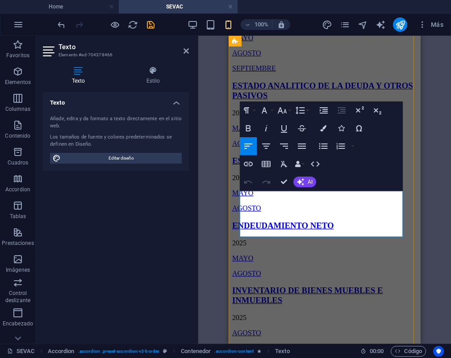
click at [264, 72] on link "SEPTIEMBRE" at bounding box center [254, 68] width 44 height 8
click at [247, 164] on icon "button" at bounding box center [248, 164] width 9 height 4
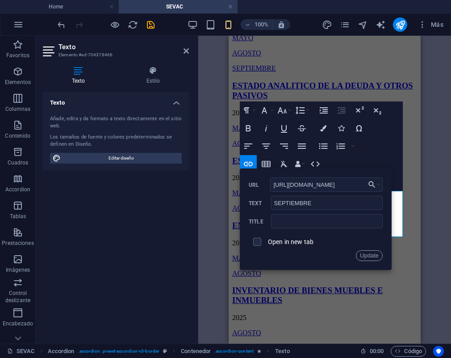
scroll to position [0, 167]
click at [294, 183] on input "[URL][DOMAIN_NAME]" at bounding box center [326, 184] width 113 height 14
click at [368, 254] on button "Update" at bounding box center [369, 255] width 27 height 11
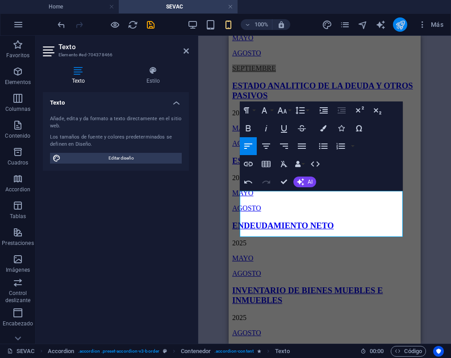
click at [394, 27] on button "publish" at bounding box center [400, 24] width 14 height 14
